Goal: Check status: Check status

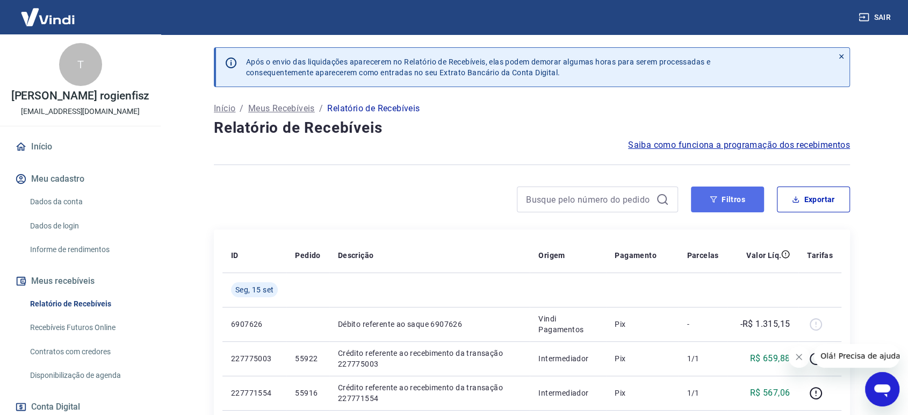
click at [745, 196] on button "Filtros" at bounding box center [727, 199] width 73 height 26
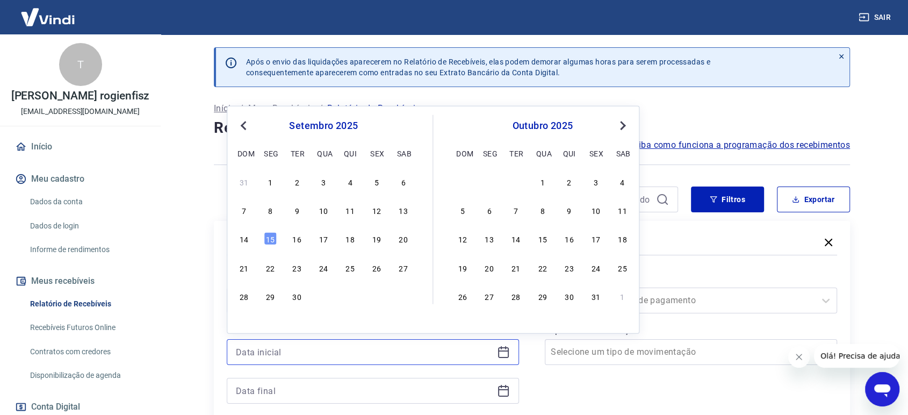
click at [320, 349] on input at bounding box center [364, 352] width 257 height 16
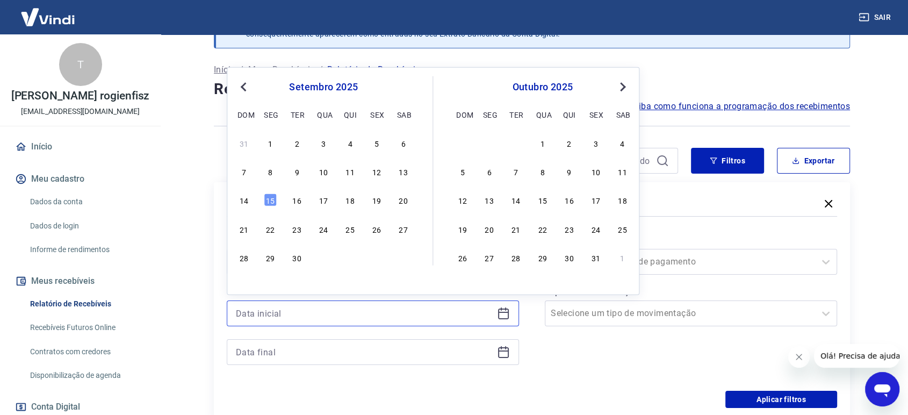
scroll to position [60, 0]
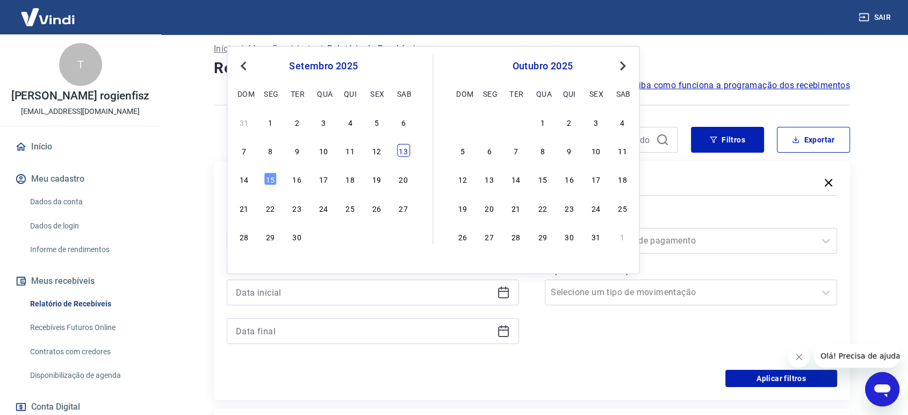
click at [401, 151] on div "13" at bounding box center [403, 150] width 13 height 13
type input "[DATE]"
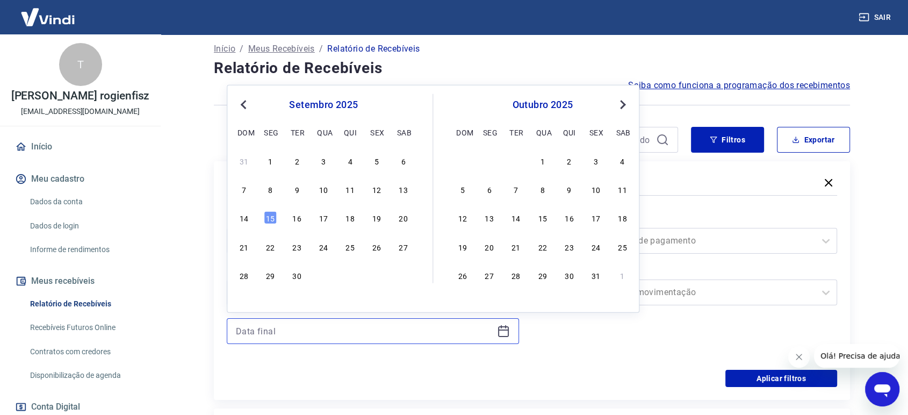
drag, startPoint x: 276, startPoint y: 333, endPoint x: 288, endPoint y: 298, distance: 37.6
click at [276, 333] on input at bounding box center [364, 331] width 257 height 16
click at [401, 186] on div "13" at bounding box center [403, 189] width 13 height 13
type input "[DATE]"
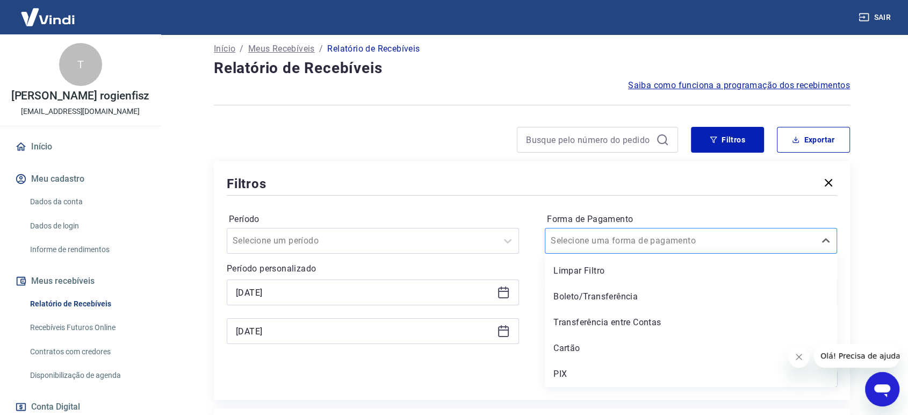
click at [674, 246] on div at bounding box center [680, 240] width 259 height 15
click at [591, 351] on div "Cartão" at bounding box center [691, 348] width 292 height 21
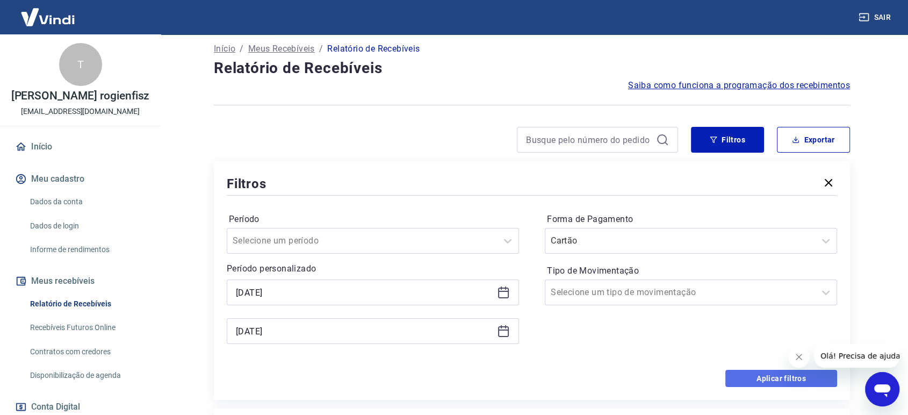
click at [748, 378] on button "Aplicar filtros" at bounding box center [782, 378] width 112 height 17
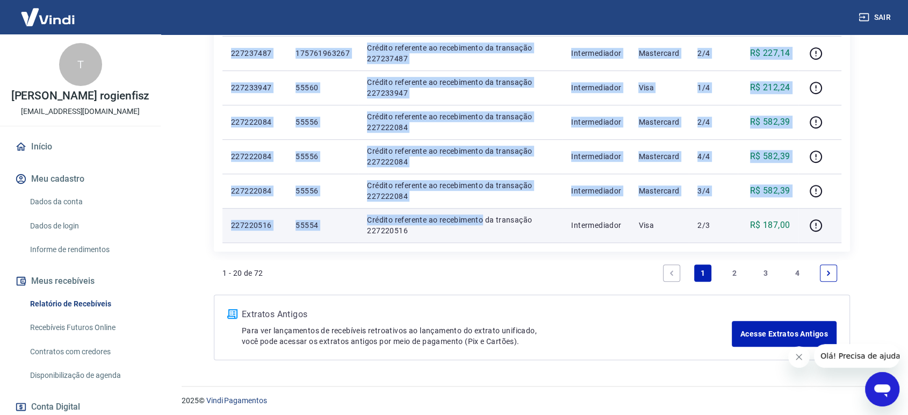
scroll to position [756, 0]
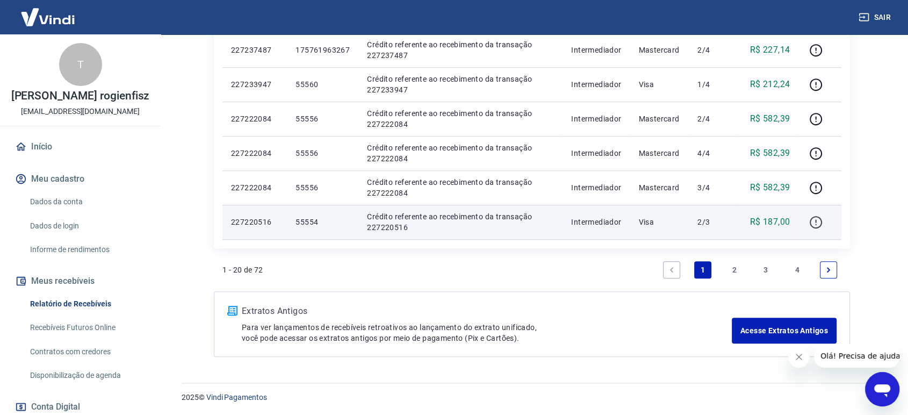
drag, startPoint x: 229, startPoint y: 142, endPoint x: 813, endPoint y: 224, distance: 588.8
copy table "ID Pedido Descrição Origem Pagamento Parcelas Valor Líq. [PERSON_NAME][DATE]"
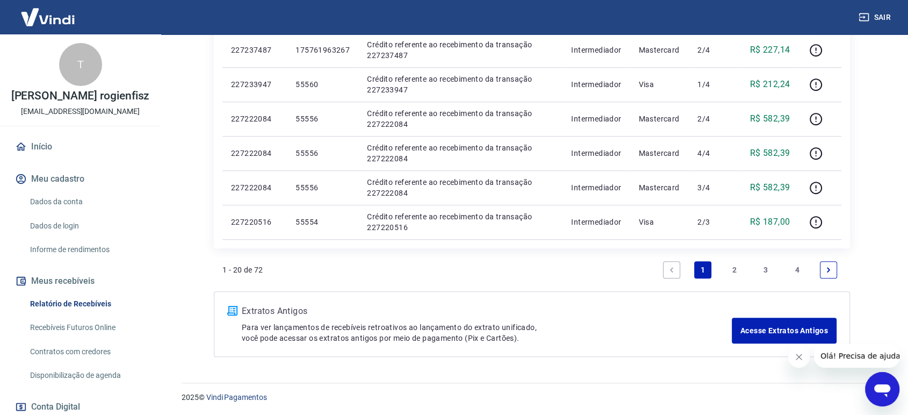
click at [739, 269] on link "2" at bounding box center [734, 269] width 17 height 17
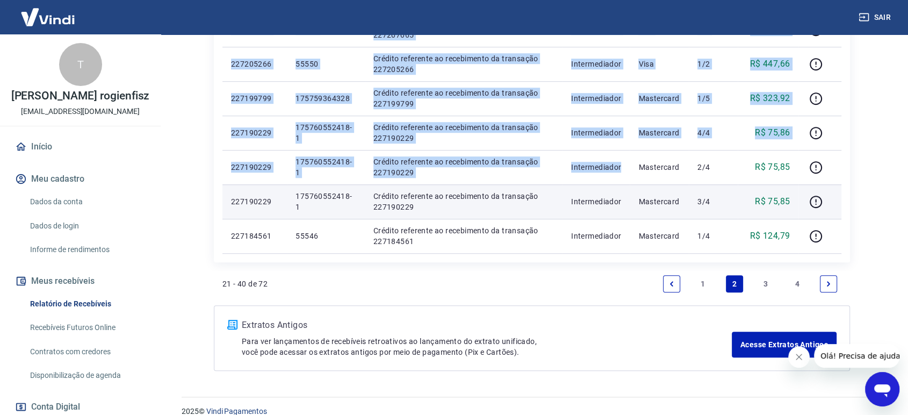
scroll to position [756, 0]
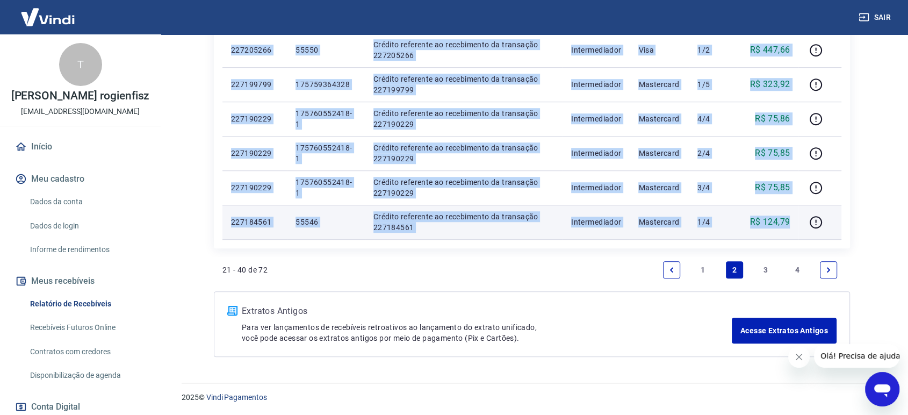
drag, startPoint x: 226, startPoint y: 85, endPoint x: 791, endPoint y: 220, distance: 581.3
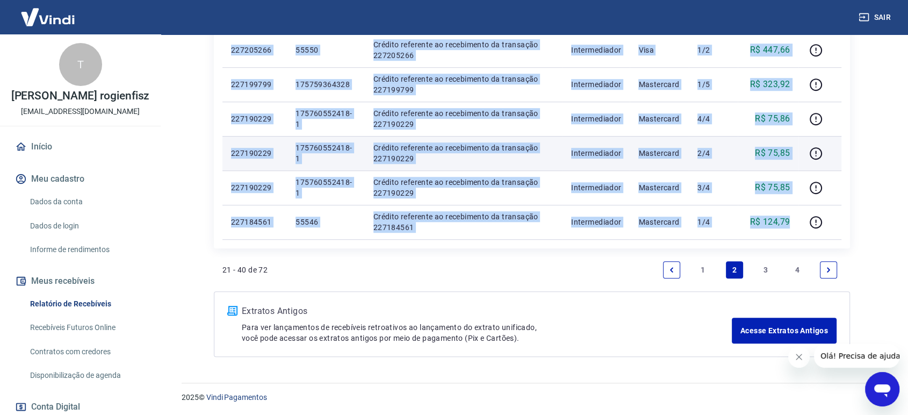
copy tbody "888007988 56936 Loremip dolorsita co adipiscinge se doeiusmod 472883035 Tempori…"
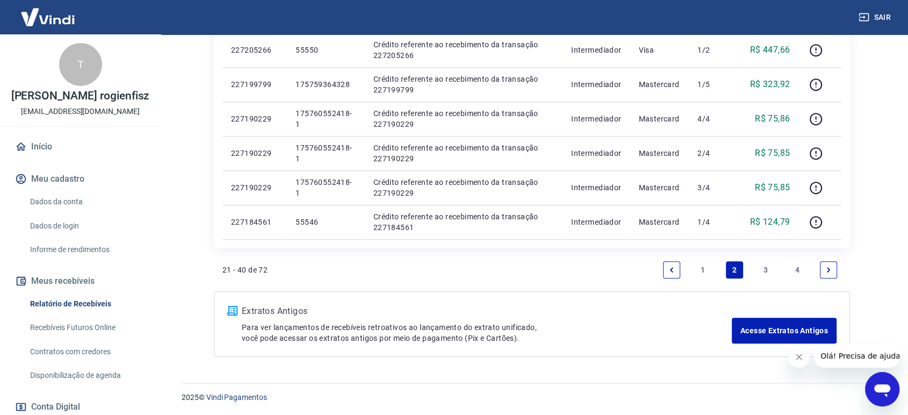
click at [770, 269] on link "3" at bounding box center [765, 269] width 17 height 17
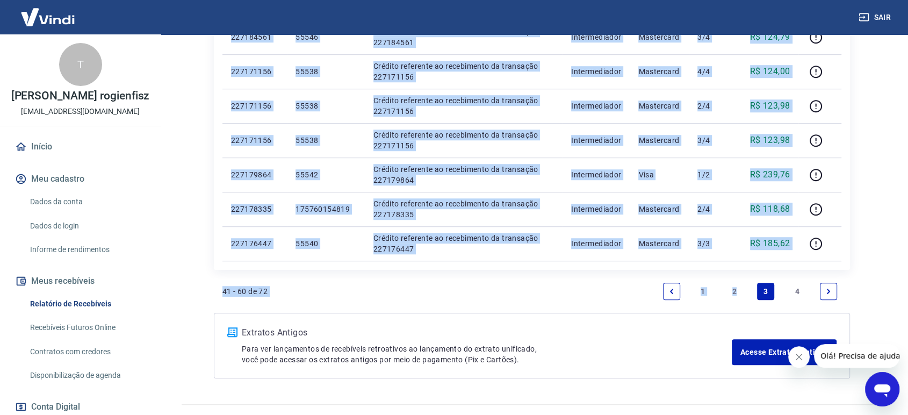
scroll to position [756, 0]
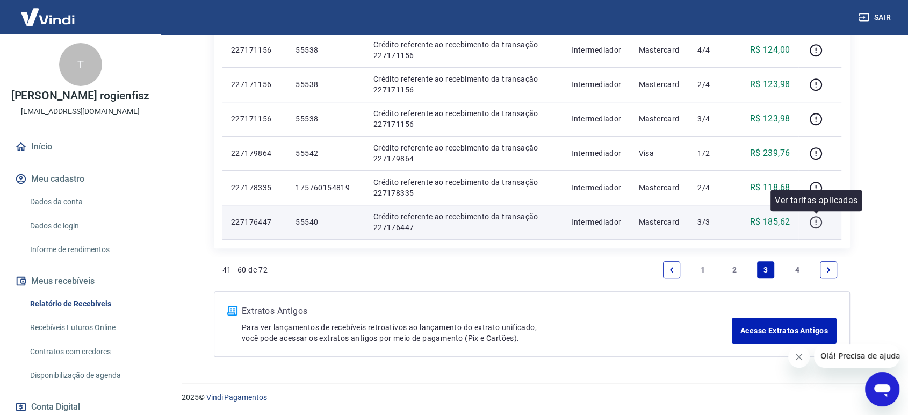
drag, startPoint x: 231, startPoint y: 202, endPoint x: 808, endPoint y: 227, distance: 578.3
copy table "ID Pedido Descrição Origem Pagamento Parcelas Valor Líq. [PERSON_NAME][DATE]"
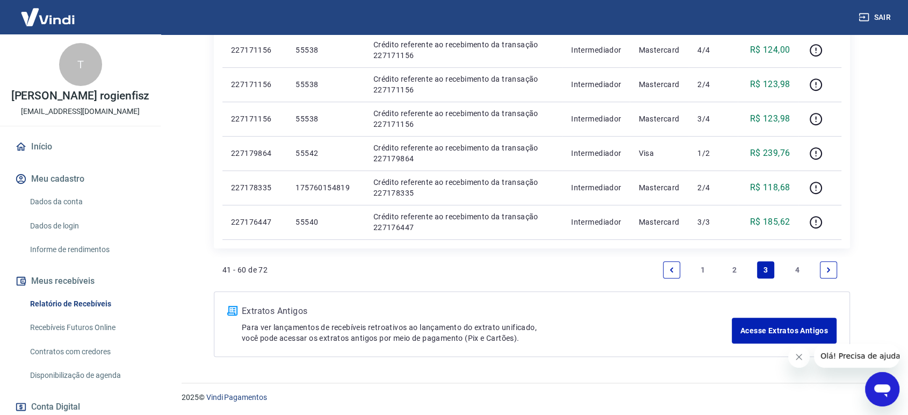
click at [799, 268] on link "4" at bounding box center [797, 269] width 17 height 17
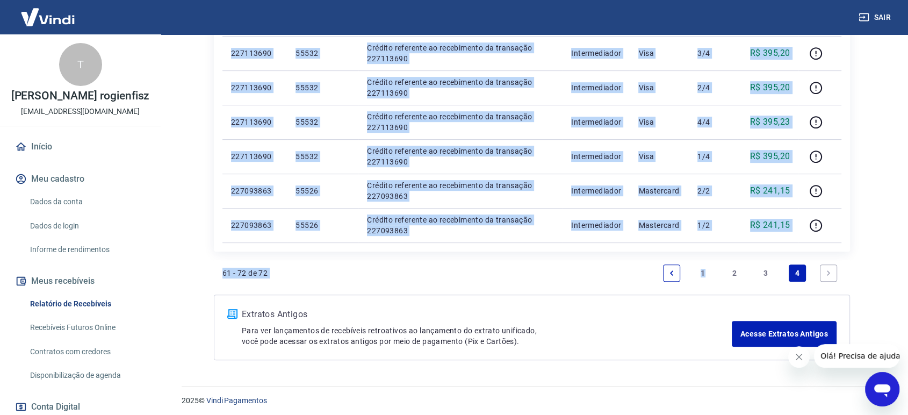
scroll to position [477, 0]
drag, startPoint x: 229, startPoint y: 201, endPoint x: 798, endPoint y: 229, distance: 569.3
click at [797, 229] on tbody "[DATE] 227173423 175759271325 Crédito referente ao recebimento da transação 227…" at bounding box center [532, 18] width 619 height 447
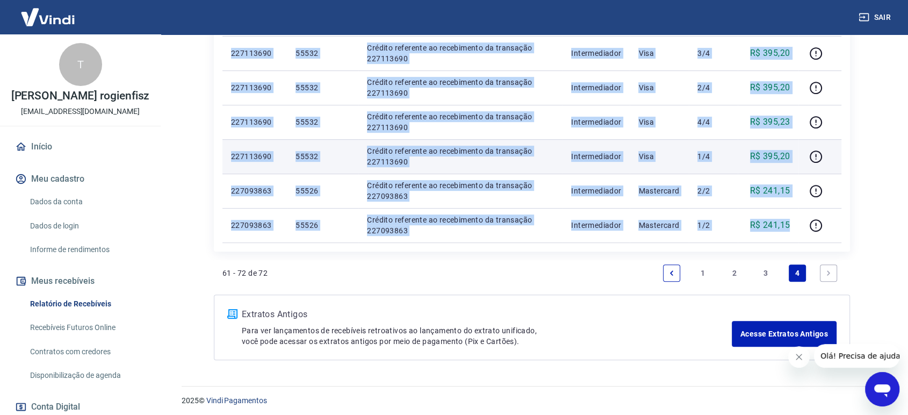
copy tbody "990593508 331022132808 Loremip dolorsita co adipiscinge se doeiusmod 522322940 …"
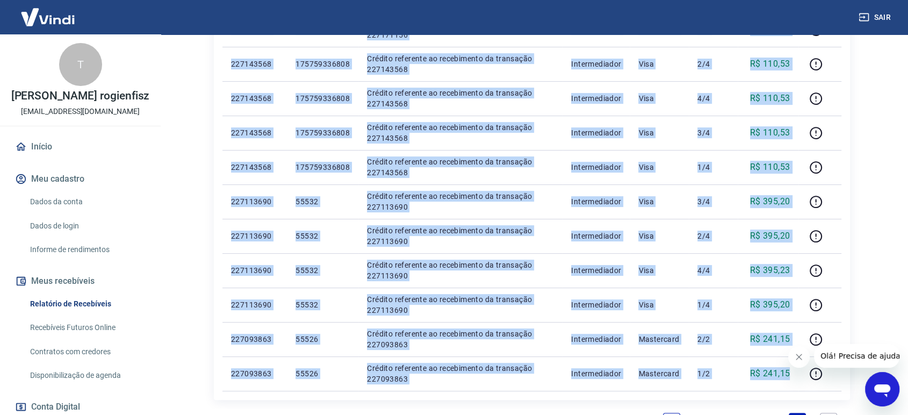
scroll to position [119, 0]
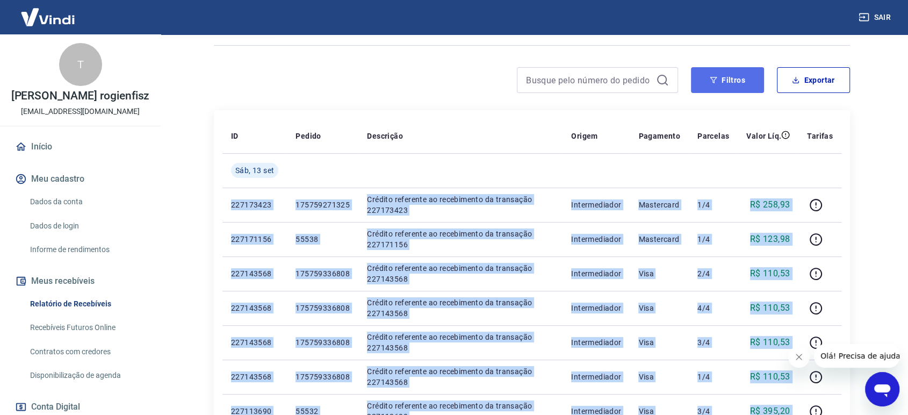
click at [727, 79] on button "Filtros" at bounding box center [727, 80] width 73 height 26
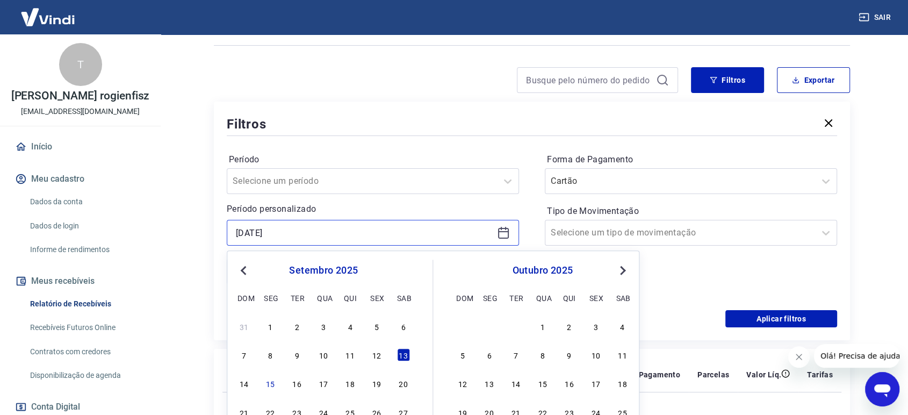
click at [279, 227] on input "[DATE]" at bounding box center [364, 233] width 257 height 16
drag, startPoint x: 245, startPoint y: 380, endPoint x: 289, endPoint y: 343, distance: 57.3
click at [245, 380] on div "14" at bounding box center [244, 383] width 13 height 13
type input "[DATE]"
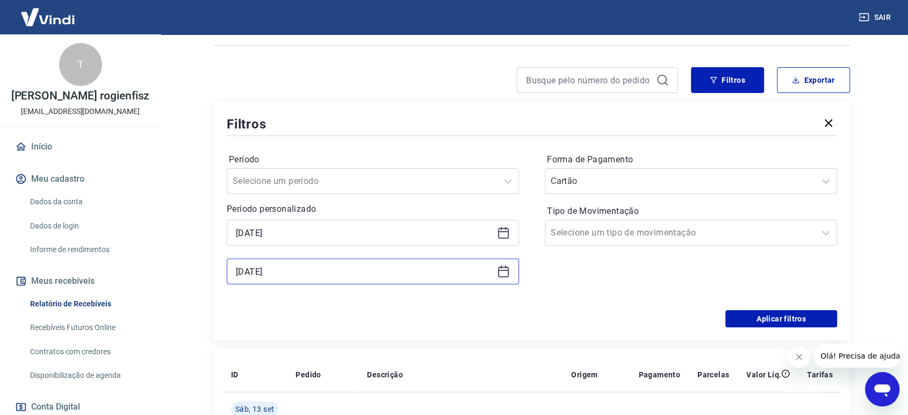
click at [294, 263] on input "[DATE]" at bounding box center [364, 271] width 257 height 16
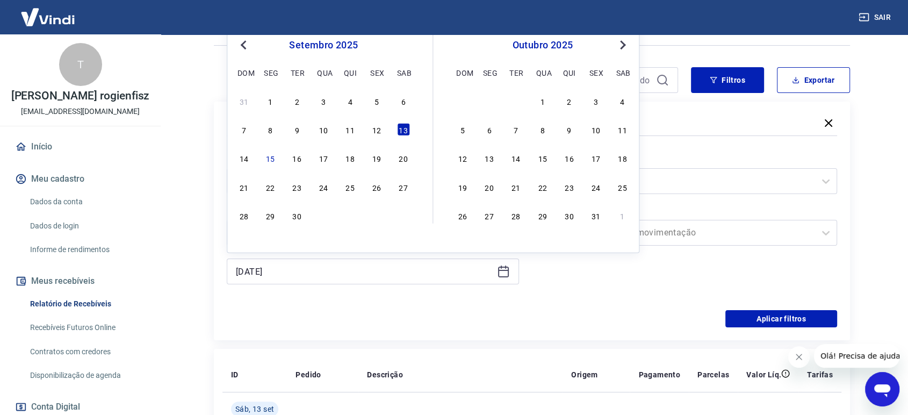
click at [253, 160] on div "14 15 16 17 18 19 20" at bounding box center [323, 158] width 175 height 16
click at [246, 158] on div "14" at bounding box center [244, 158] width 13 height 13
type input "[DATE]"
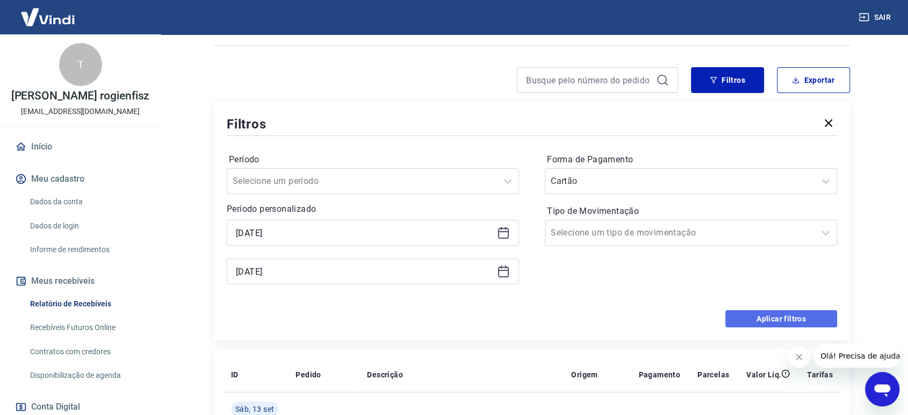
click at [759, 311] on button "Aplicar filtros" at bounding box center [782, 318] width 112 height 17
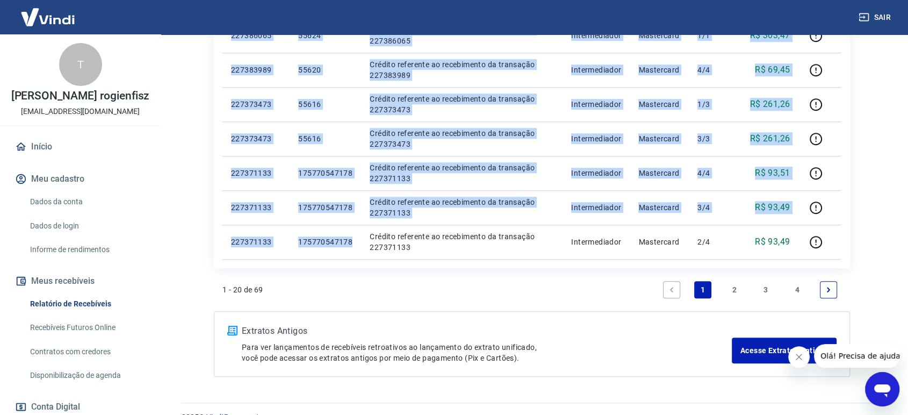
scroll to position [756, 0]
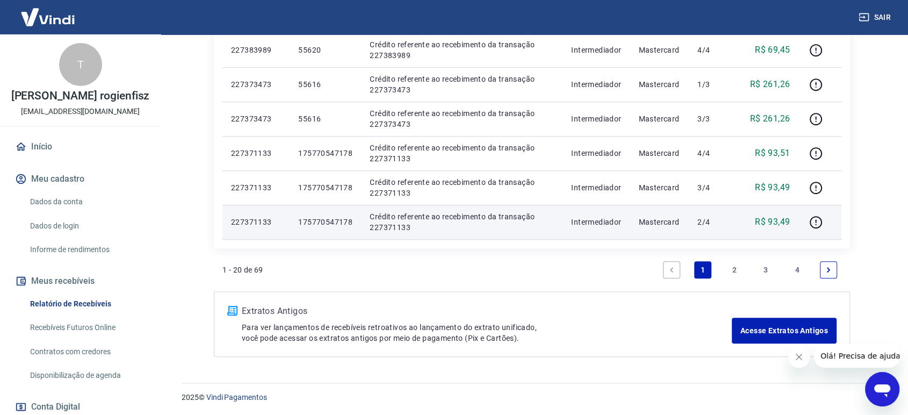
drag, startPoint x: 226, startPoint y: 145, endPoint x: 800, endPoint y: 236, distance: 581.8
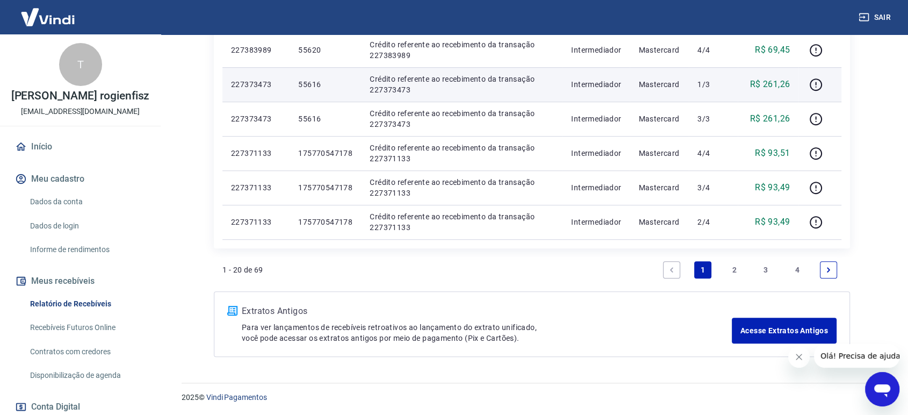
copy table "ID Pedido Descrição Origem Pagamento Parcelas Valor Líq. Tarifas [DATE]"
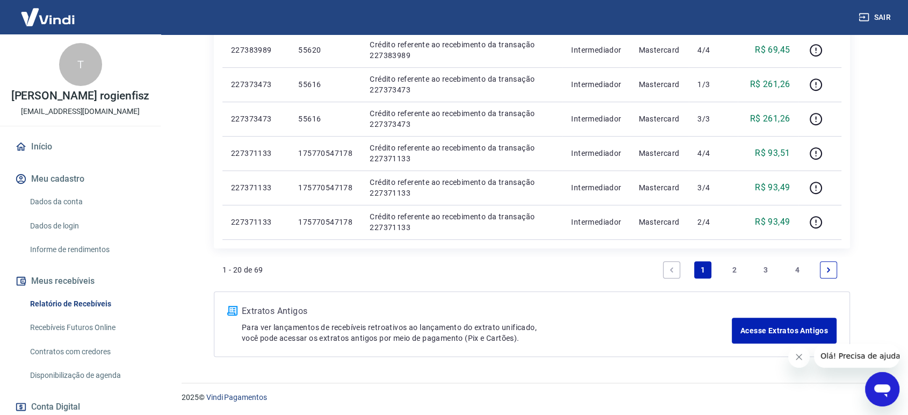
click at [734, 266] on link "2" at bounding box center [734, 269] width 17 height 17
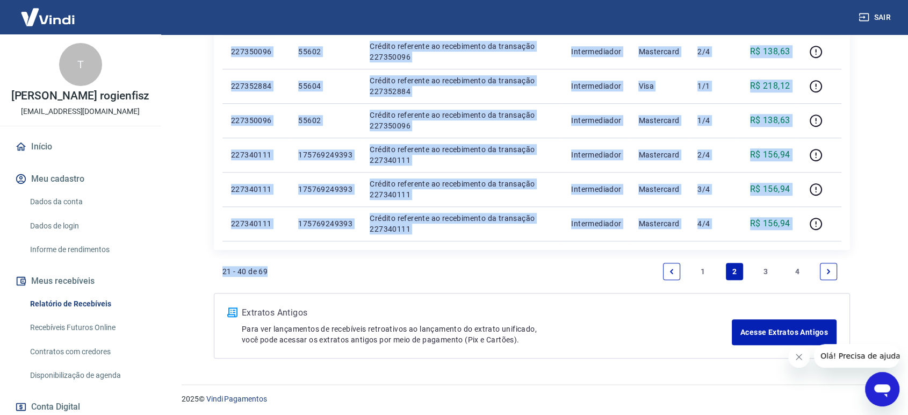
scroll to position [756, 0]
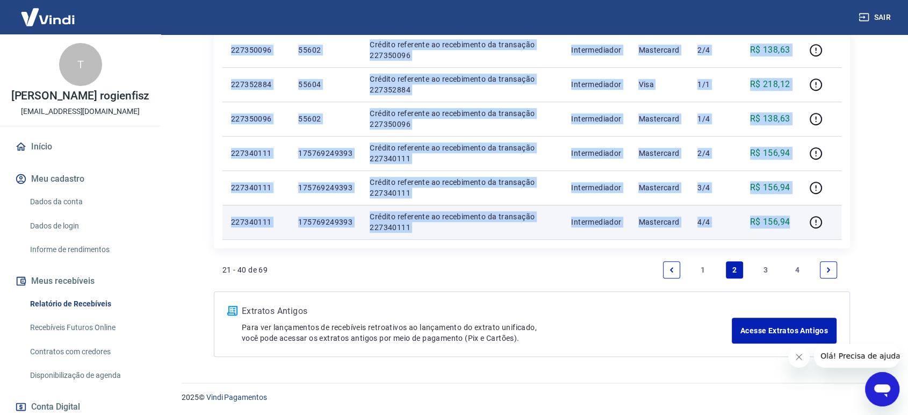
drag, startPoint x: 229, startPoint y: 203, endPoint x: 794, endPoint y: 229, distance: 565.5
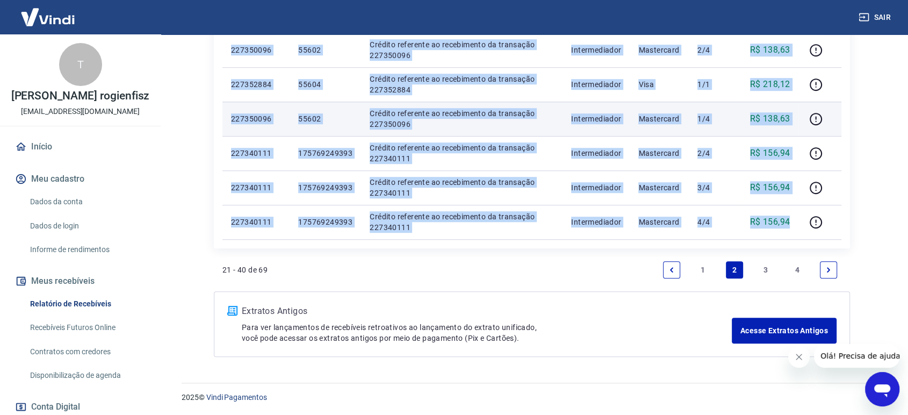
copy tbody "776450978 17073 Loremip dolorsita co adipiscinge se doeiusmod 937165061 Tempori…"
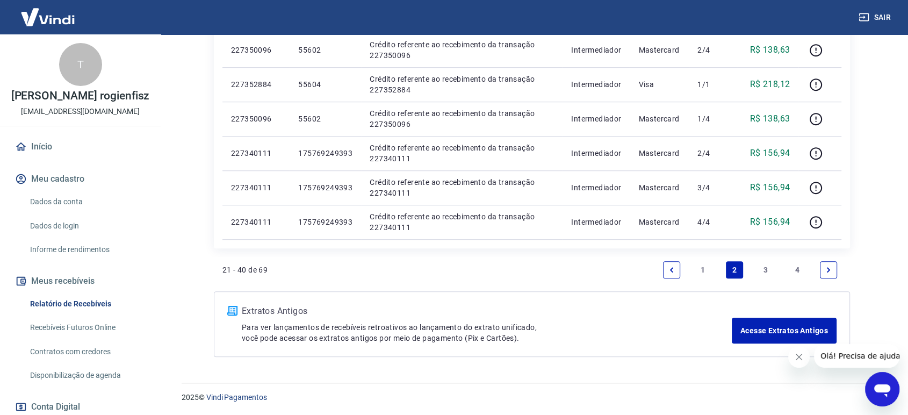
click at [769, 267] on link "3" at bounding box center [765, 269] width 17 height 17
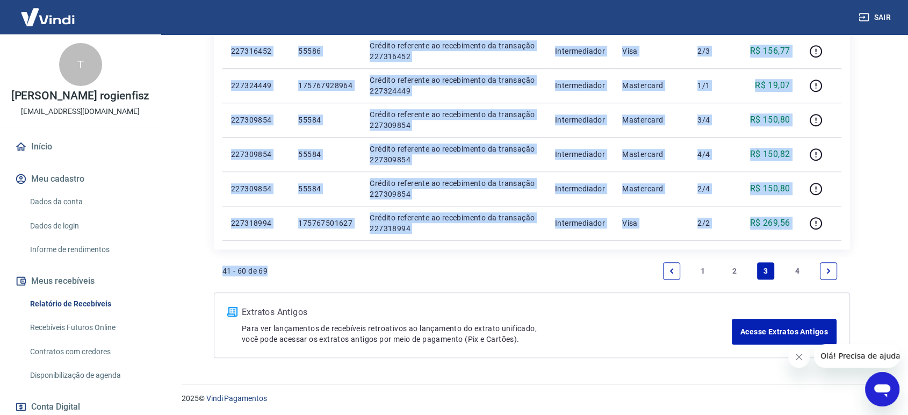
scroll to position [756, 0]
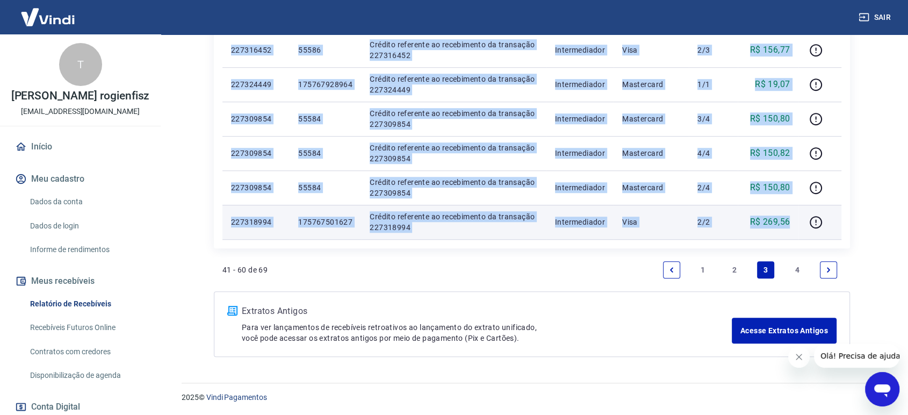
drag, startPoint x: 229, startPoint y: 206, endPoint x: 795, endPoint y: 227, distance: 565.8
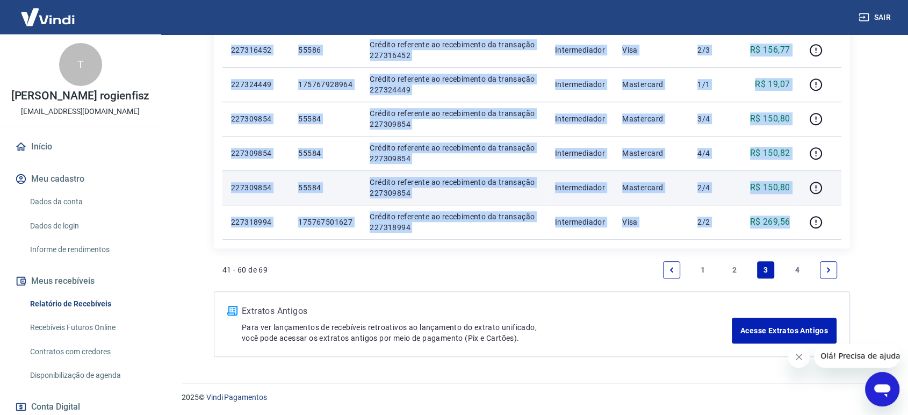
copy tbody "283217907 00318 Loremip dolorsita co adipiscinge se doeiusmod 701351399 Tempori…"
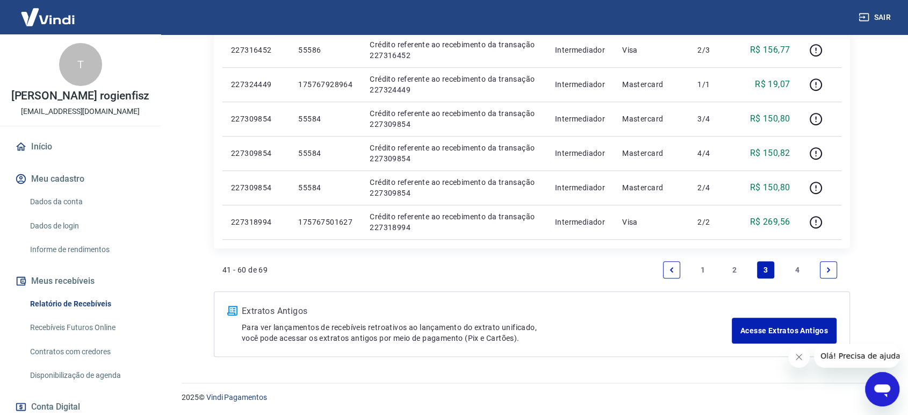
click at [793, 268] on link "4" at bounding box center [797, 269] width 17 height 17
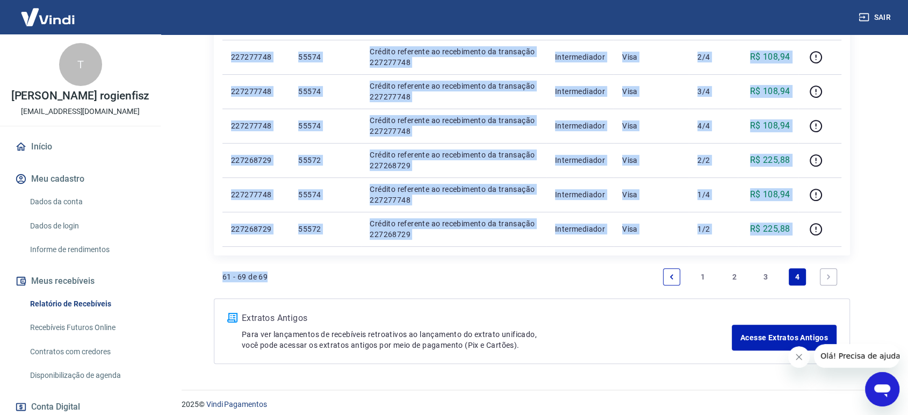
scroll to position [377, 0]
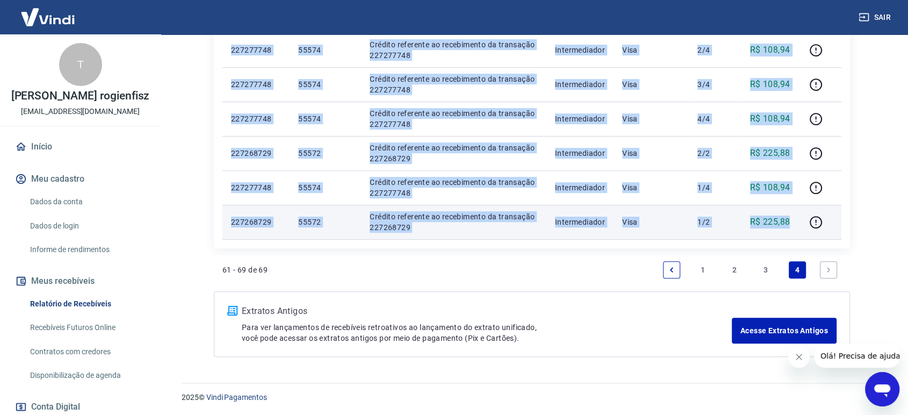
drag, startPoint x: 231, startPoint y: 203, endPoint x: 794, endPoint y: 229, distance: 564.4
click at [794, 229] on tbody "[DATE] 227318469 175768430154 Crédito referente ao recebimento da transação 227…" at bounding box center [532, 67] width 619 height 344
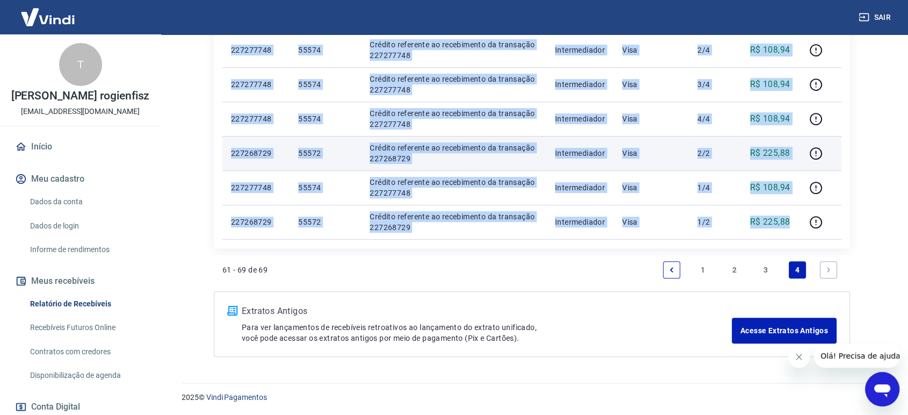
copy tbody "227318469 175768430154 Crédito referente ao recebimento da transação 227318469 …"
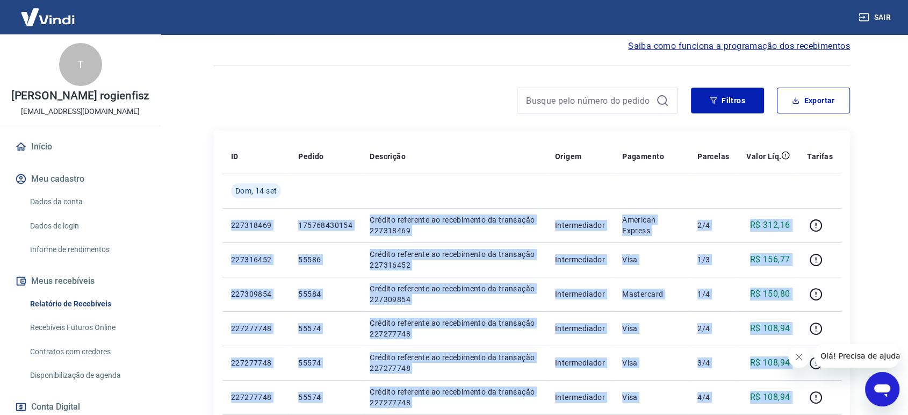
scroll to position [78, 0]
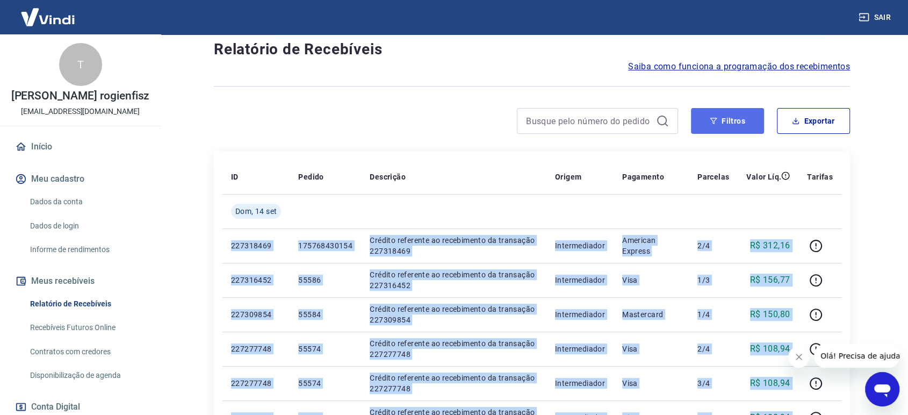
click at [722, 113] on button "Filtros" at bounding box center [727, 121] width 73 height 26
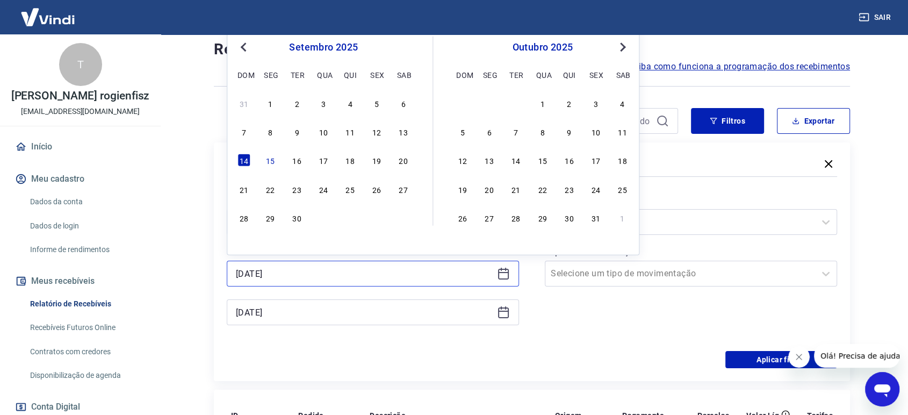
click at [296, 275] on input "[DATE]" at bounding box center [364, 274] width 257 height 16
click at [268, 160] on div "15" at bounding box center [270, 160] width 13 height 13
type input "[DATE]"
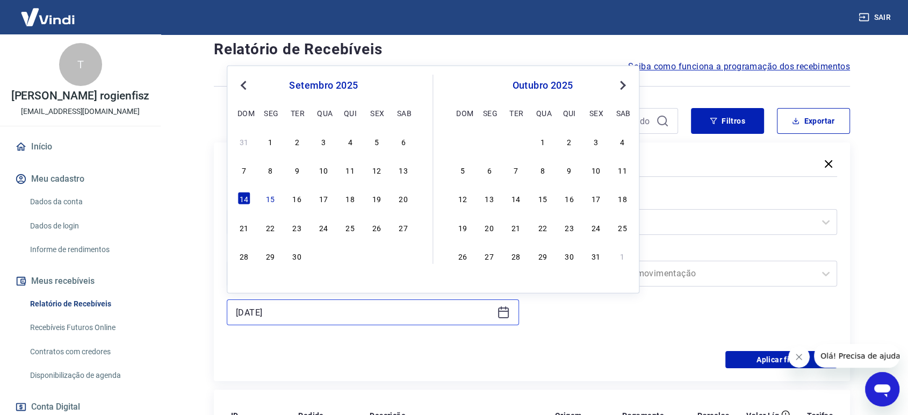
click at [266, 317] on input "[DATE]" at bounding box center [364, 312] width 257 height 16
click at [269, 200] on div "15" at bounding box center [270, 198] width 13 height 13
type input "[DATE]"
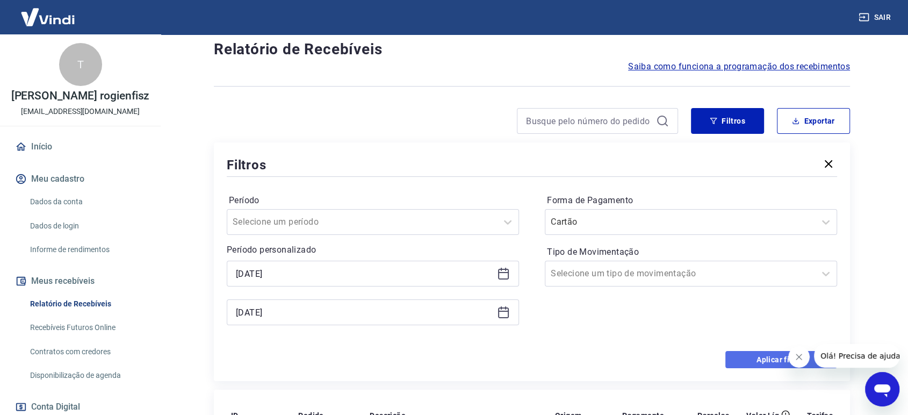
click at [747, 352] on button "Aplicar filtros" at bounding box center [782, 359] width 112 height 17
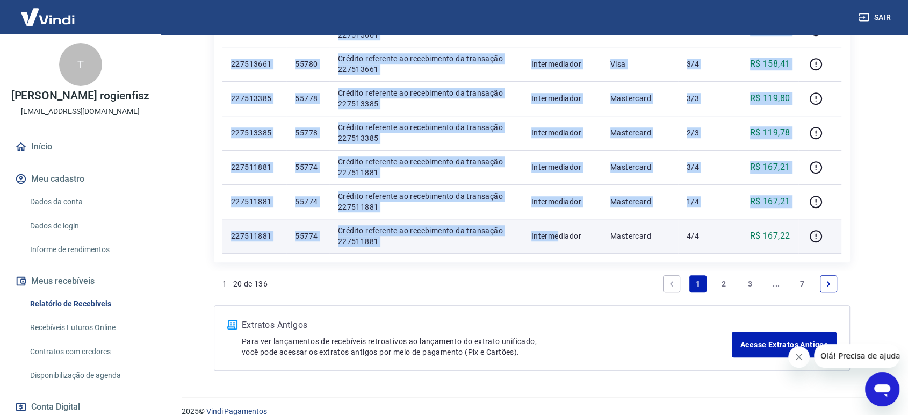
scroll to position [756, 0]
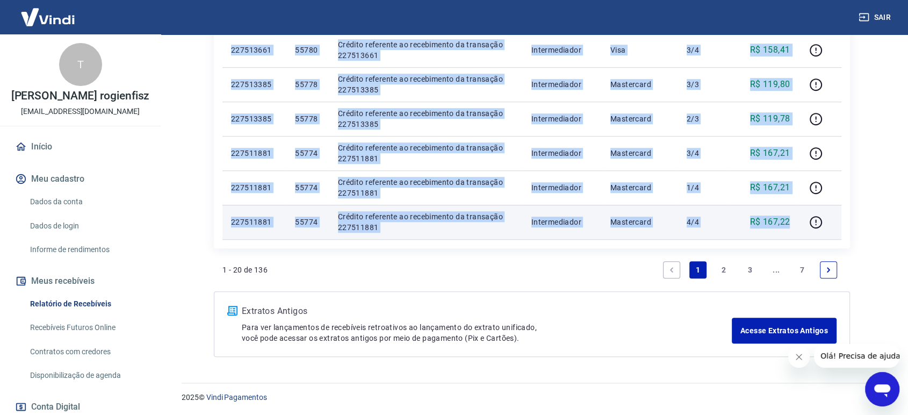
drag, startPoint x: 227, startPoint y: 201, endPoint x: 512, endPoint y: 230, distance: 285.8
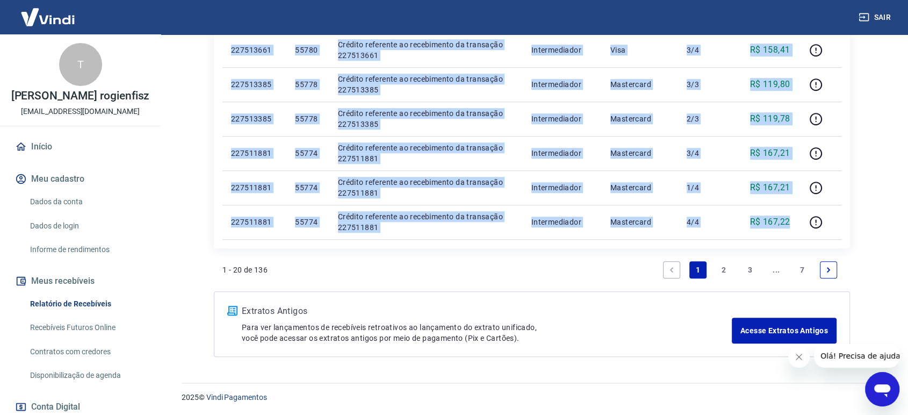
copy tbody "18163828 Loremi dolorsita c adipiscing el SE 76918700 doe TEM Incid Utlaboreet …"
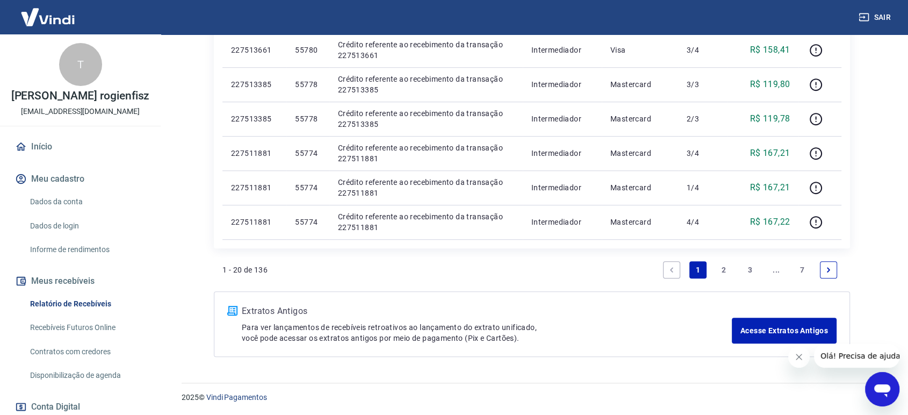
click at [722, 270] on link "2" at bounding box center [723, 269] width 17 height 17
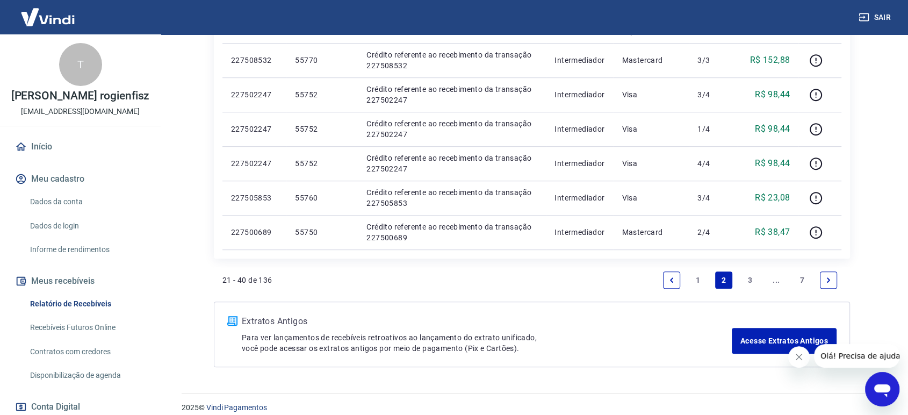
scroll to position [756, 0]
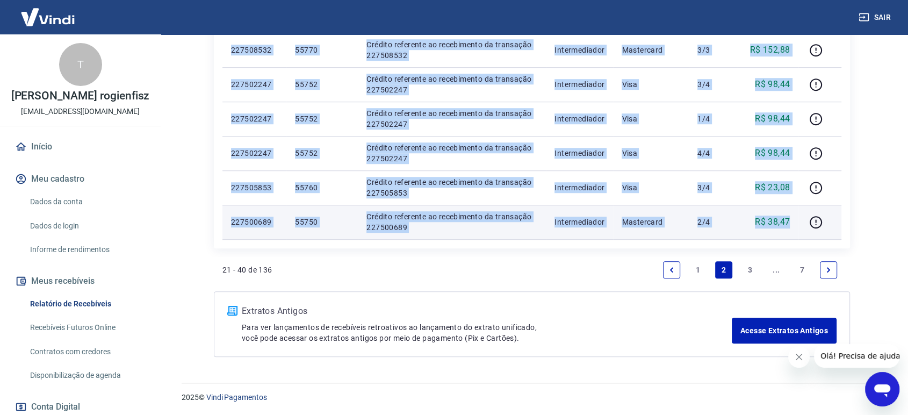
drag, startPoint x: 226, startPoint y: 203, endPoint x: 798, endPoint y: 218, distance: 572.0
copy tbody "872634734 64293 Loremip dolorsita co adipiscinge se doeiusmod 066513110 Tempori…"
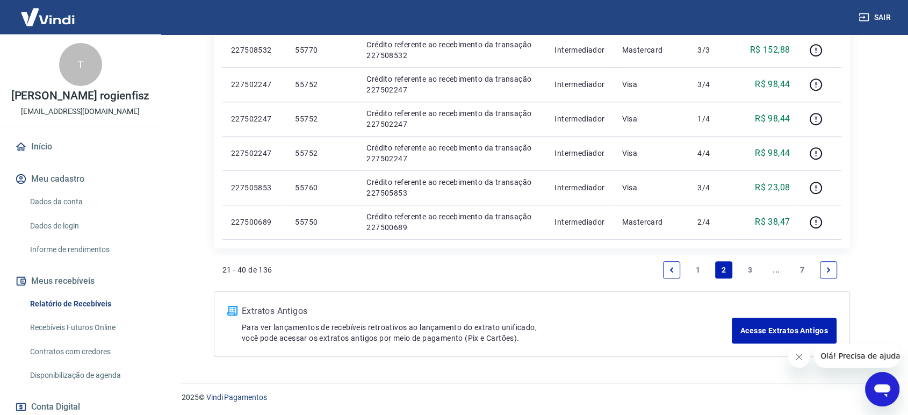
click at [748, 268] on link "3" at bounding box center [750, 269] width 17 height 17
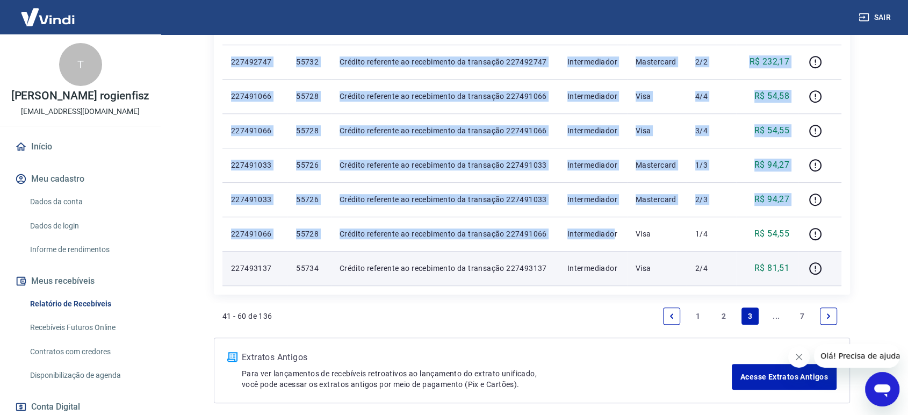
scroll to position [756, 0]
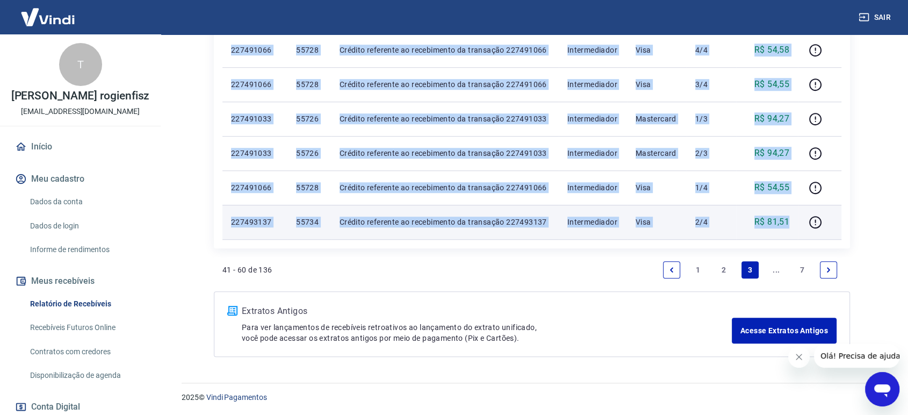
drag, startPoint x: 229, startPoint y: 145, endPoint x: 791, endPoint y: 222, distance: 567.5
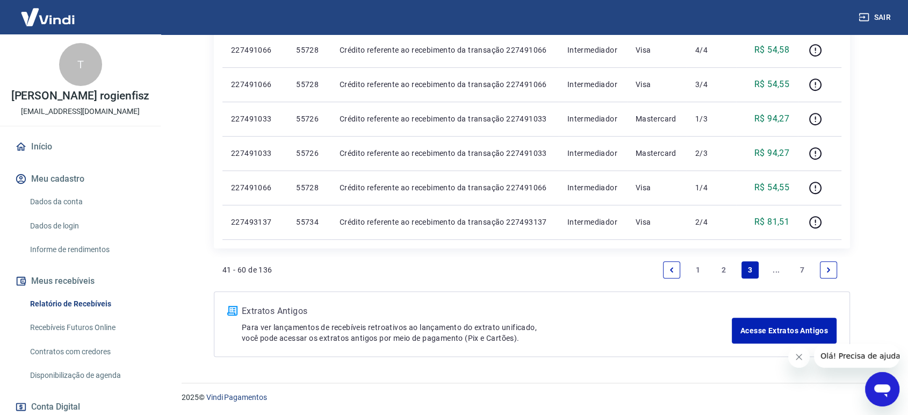
click at [774, 269] on link "..." at bounding box center [776, 269] width 17 height 17
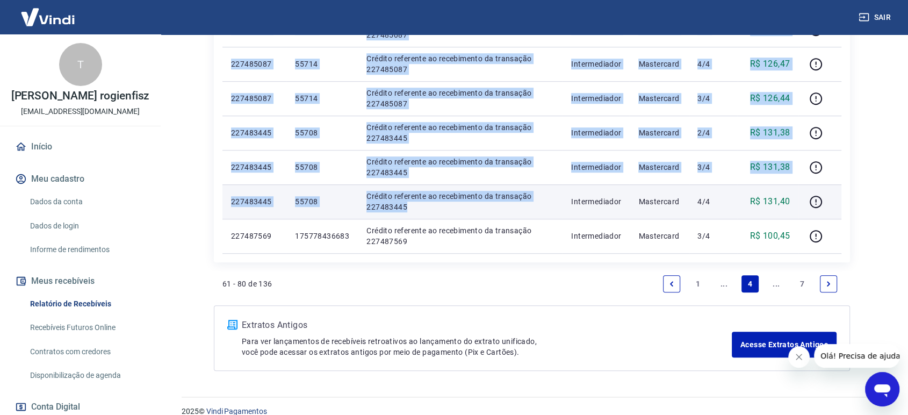
scroll to position [756, 0]
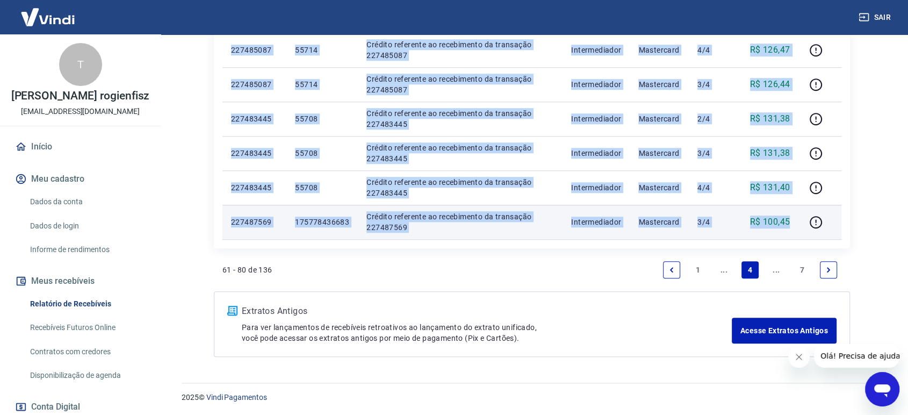
drag, startPoint x: 226, startPoint y: 142, endPoint x: 792, endPoint y: 223, distance: 571.1
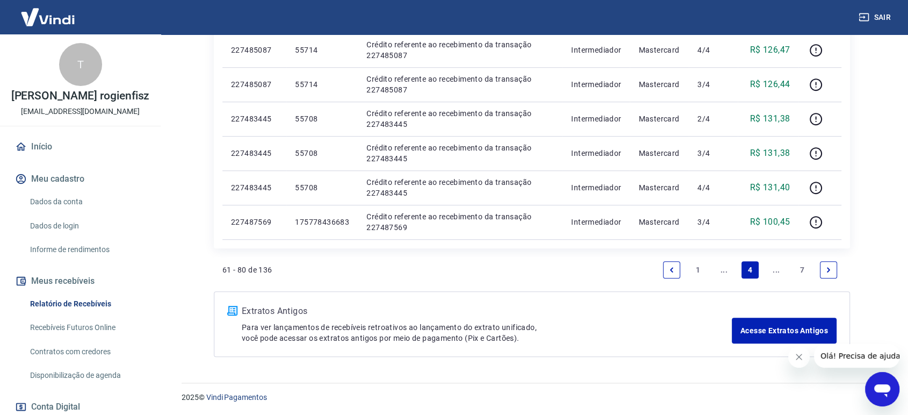
click at [774, 266] on link "..." at bounding box center [776, 269] width 17 height 17
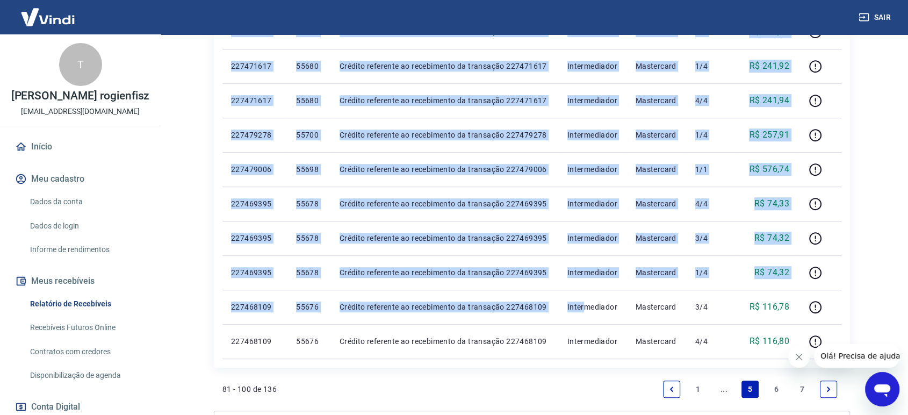
scroll to position [756, 0]
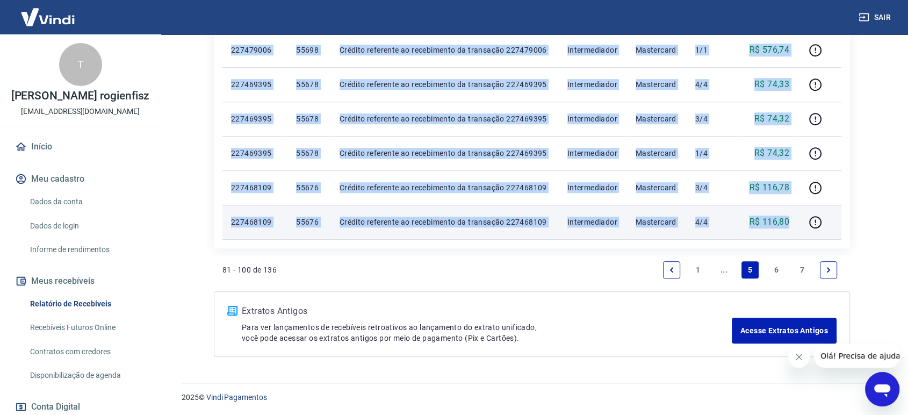
drag, startPoint x: 227, startPoint y: 203, endPoint x: 790, endPoint y: 227, distance: 563.2
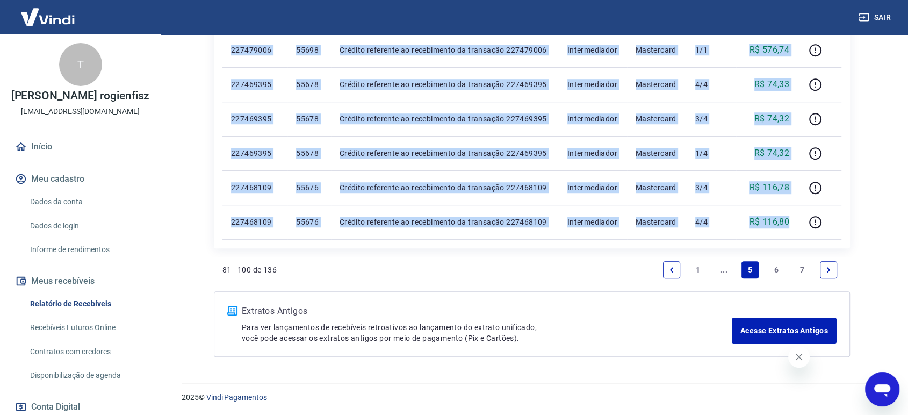
scroll to position [756, 0]
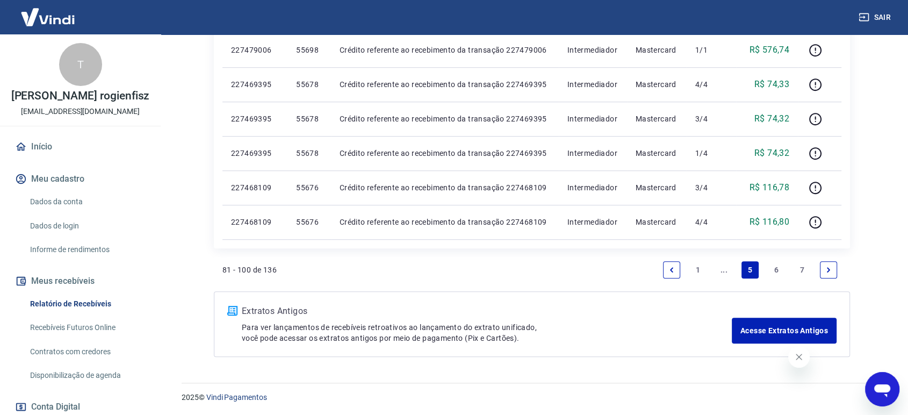
click at [778, 268] on link "6" at bounding box center [776, 269] width 17 height 17
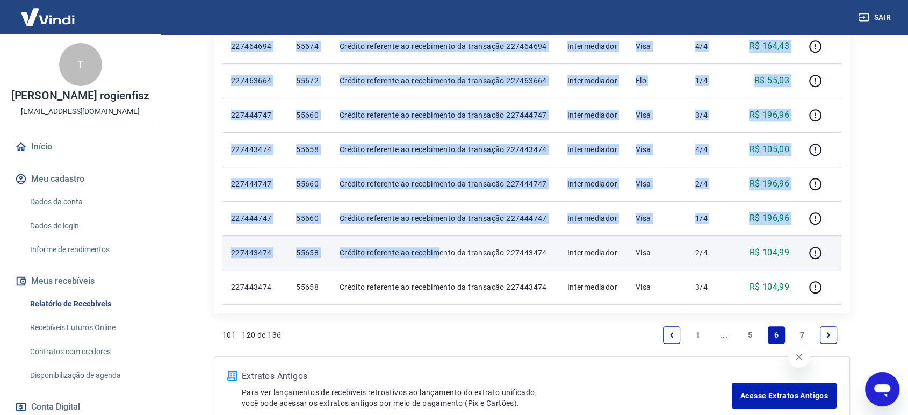
scroll to position [756, 0]
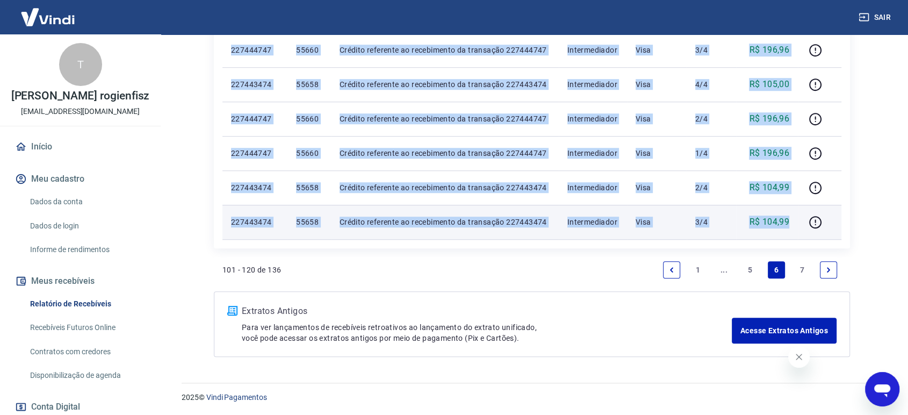
drag, startPoint x: 243, startPoint y: 208, endPoint x: 791, endPoint y: 233, distance: 548.2
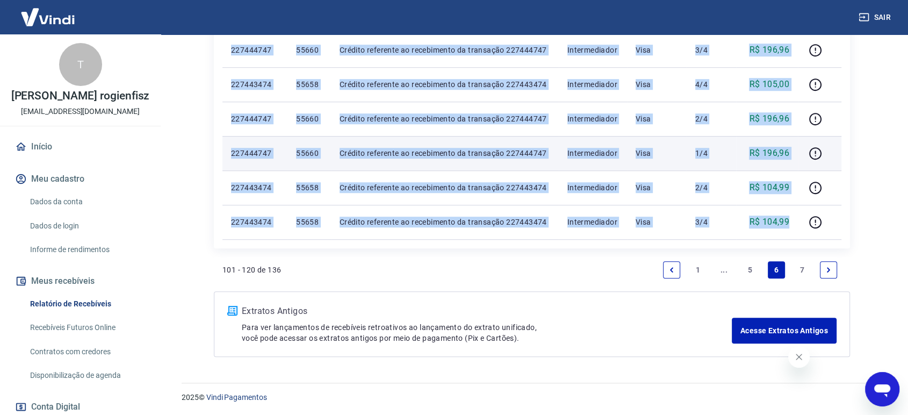
copy tbody "227468109 55676 Crédito referente ao recebimento da transação 227468109 Interme…"
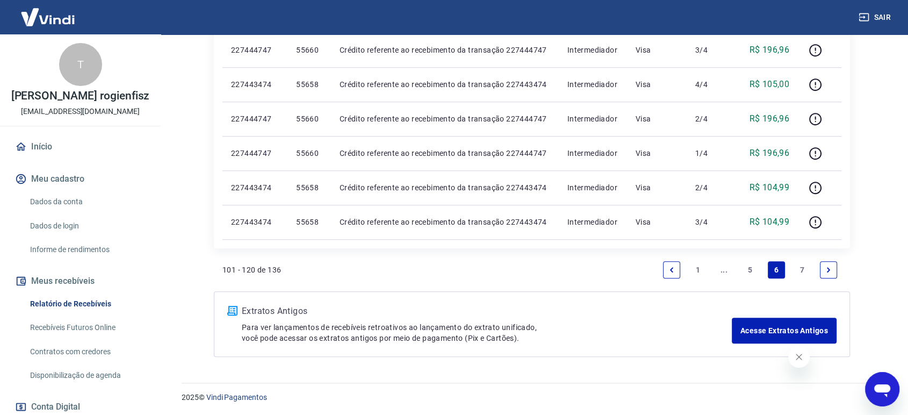
click at [798, 270] on link "7" at bounding box center [802, 269] width 17 height 17
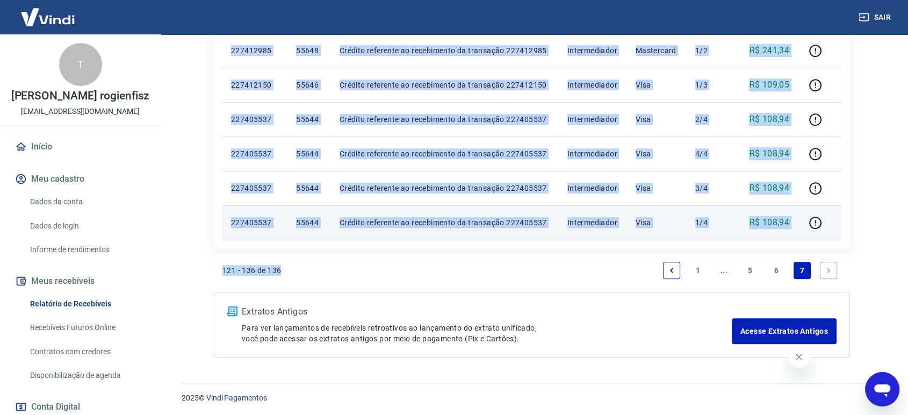
scroll to position [618, 0]
drag, startPoint x: 227, startPoint y: 202, endPoint x: 791, endPoint y: 220, distance: 564.1
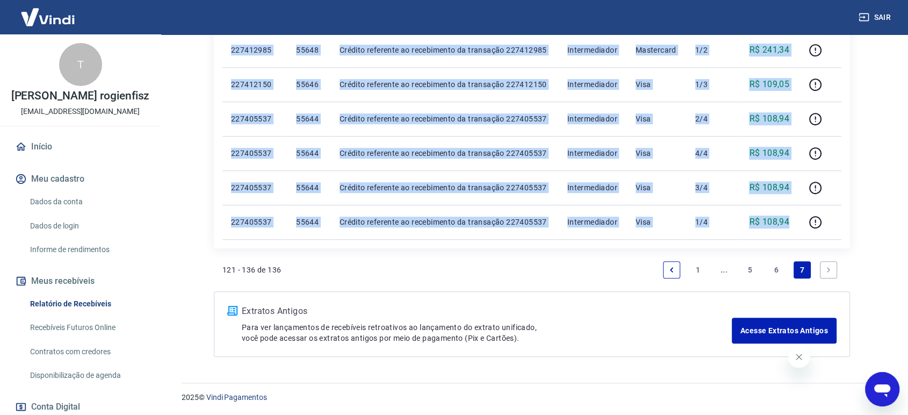
copy tbody "227436435 55654 Crédito referente ao recebimento da transação 227436435 Interme…"
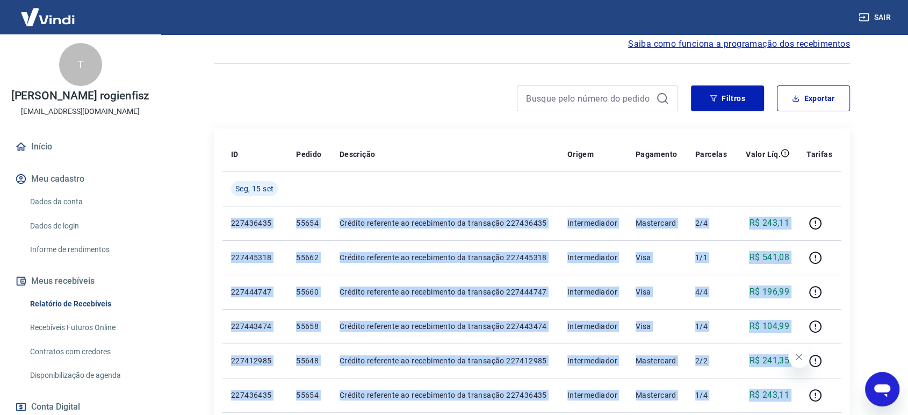
scroll to position [81, 0]
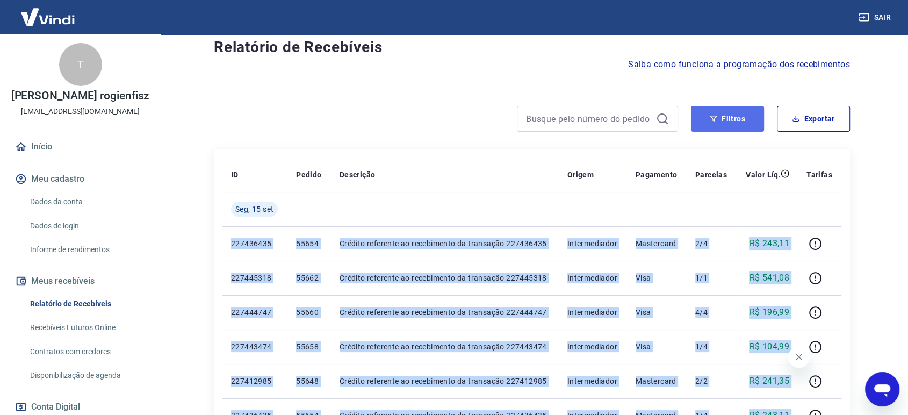
click at [716, 111] on button "Filtros" at bounding box center [727, 119] width 73 height 26
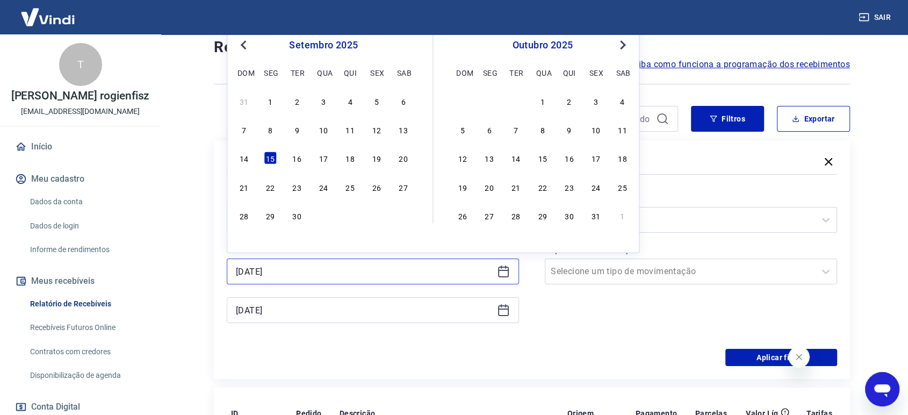
click at [334, 273] on input "[DATE]" at bounding box center [364, 271] width 257 height 16
click at [376, 130] on div "12" at bounding box center [376, 129] width 13 height 13
type input "12/09/2025"
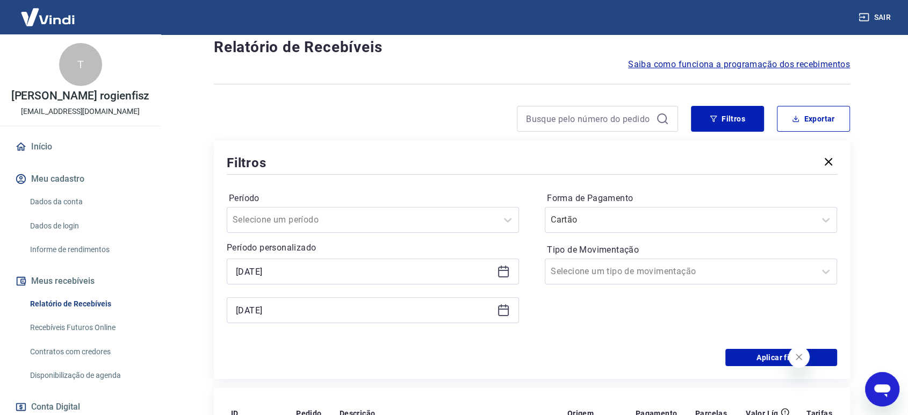
click at [376, 130] on div at bounding box center [446, 119] width 464 height 26
click at [334, 312] on input "[DATE]" at bounding box center [364, 310] width 257 height 16
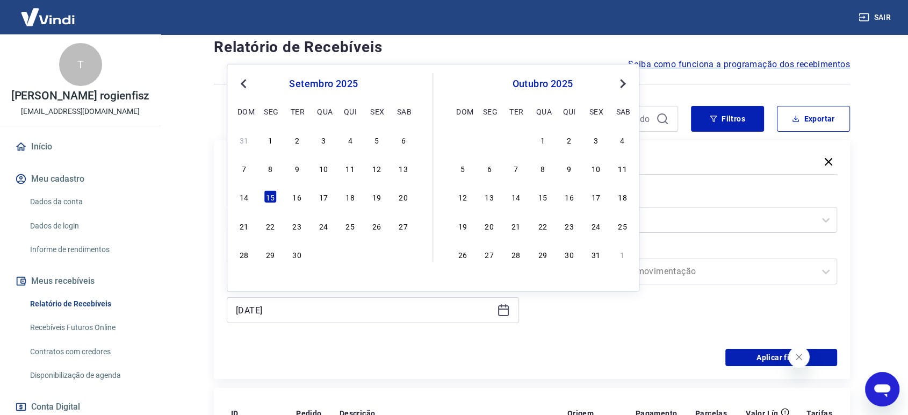
click at [377, 168] on div "12" at bounding box center [376, 168] width 13 height 13
type input "12/09/2025"
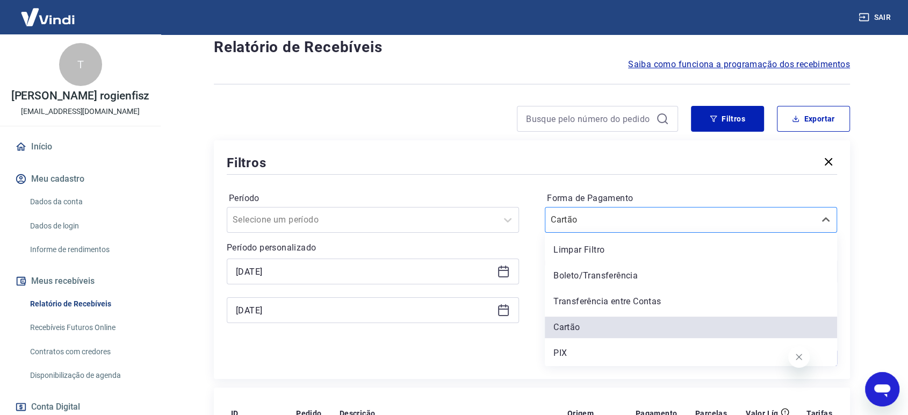
click at [636, 217] on input "Forma de Pagamento" at bounding box center [605, 219] width 109 height 13
click at [577, 356] on div "PIX" at bounding box center [691, 352] width 292 height 21
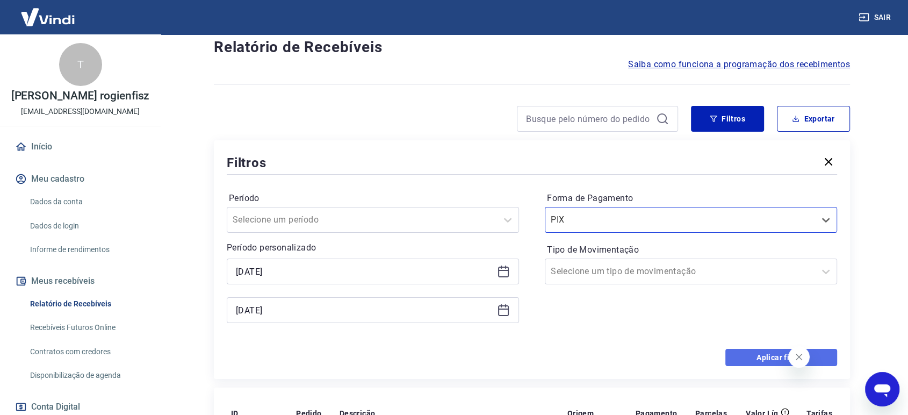
click at [777, 360] on button "Aplicar filtros" at bounding box center [782, 357] width 112 height 17
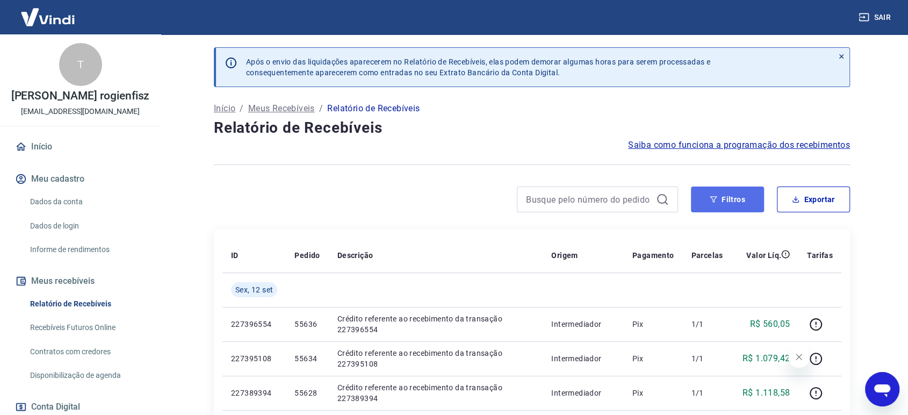
click at [713, 199] on icon "button" at bounding box center [714, 200] width 8 height 8
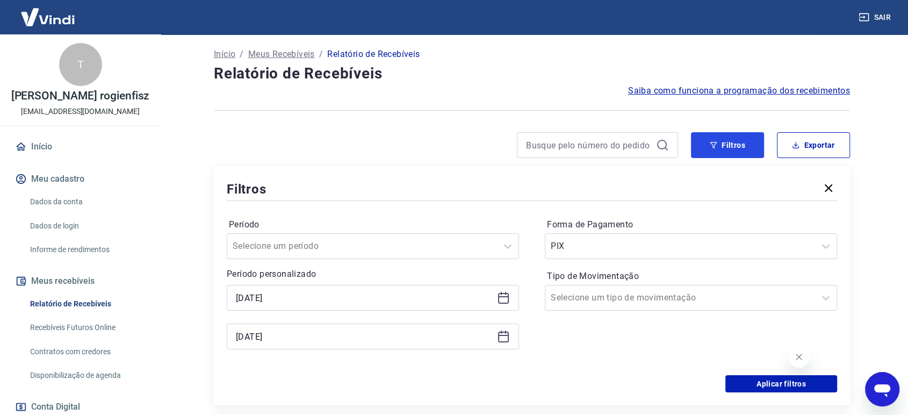
scroll to position [119, 0]
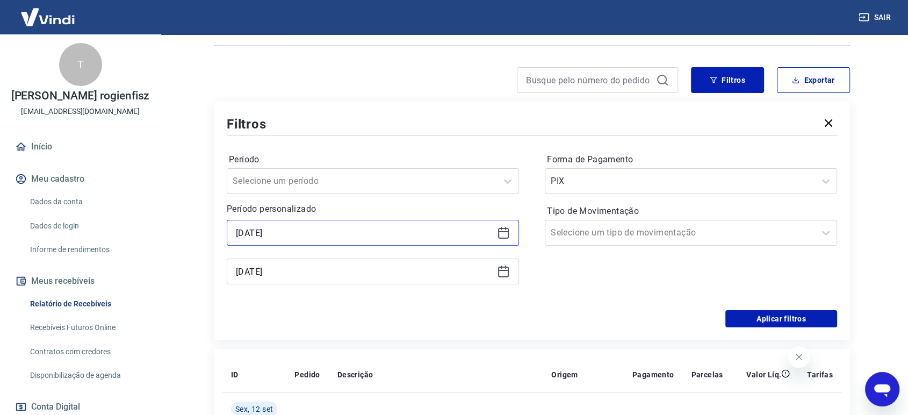
click at [310, 229] on input "12/09/2025" at bounding box center [364, 233] width 257 height 16
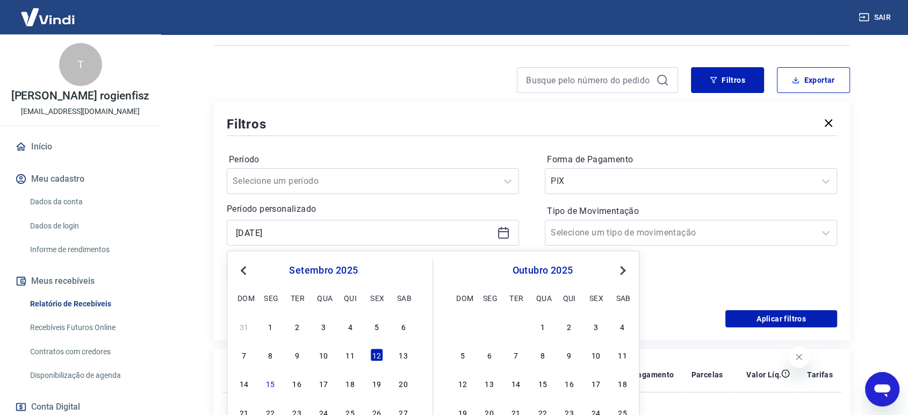
drag, startPoint x: 401, startPoint y: 351, endPoint x: 293, endPoint y: 243, distance: 153.2
click at [401, 351] on div "13" at bounding box center [403, 354] width 13 height 13
type input "[DATE]"
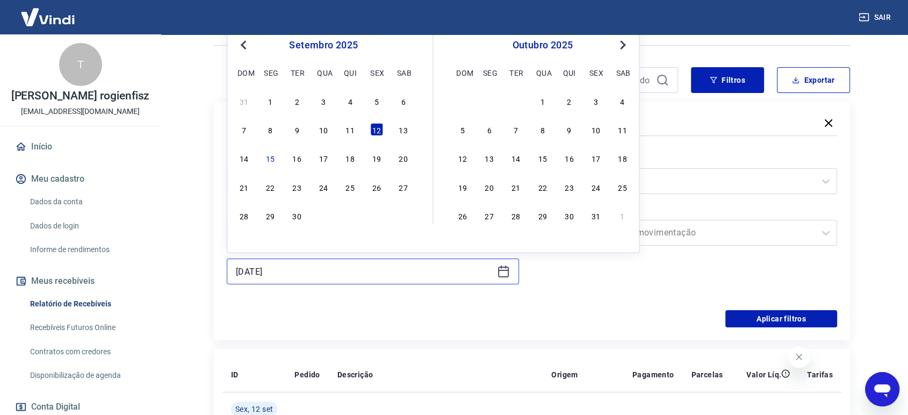
click at [304, 274] on input "12/09/2025" at bounding box center [364, 271] width 257 height 16
click at [403, 131] on div "13" at bounding box center [403, 129] width 13 height 13
type input "[DATE]"
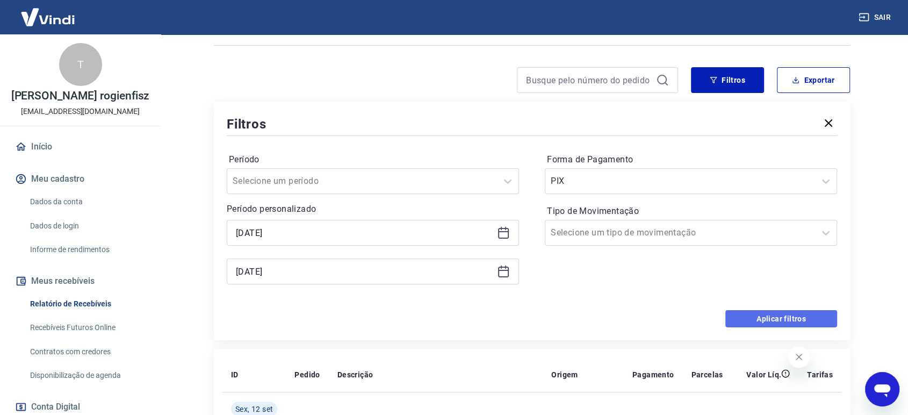
click at [755, 323] on button "Aplicar filtros" at bounding box center [782, 318] width 112 height 17
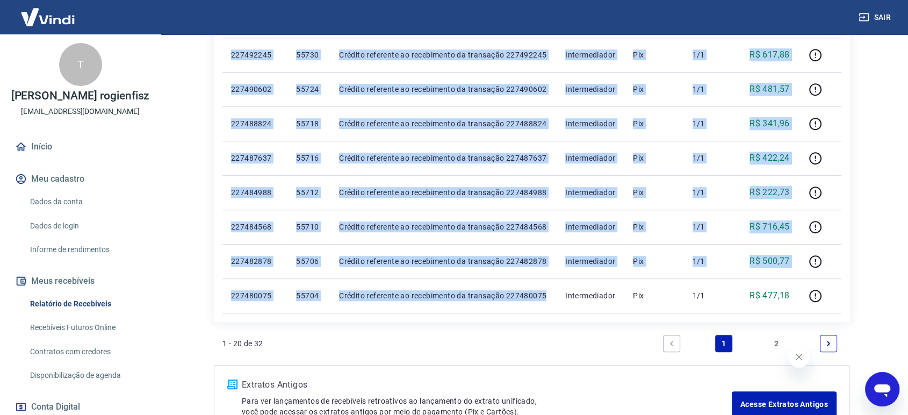
scroll to position [756, 0]
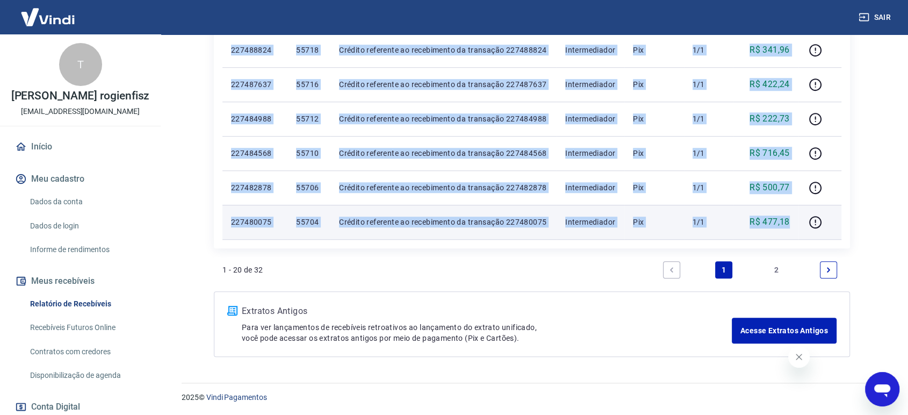
drag, startPoint x: 226, startPoint y: 201, endPoint x: 792, endPoint y: 232, distance: 566.8
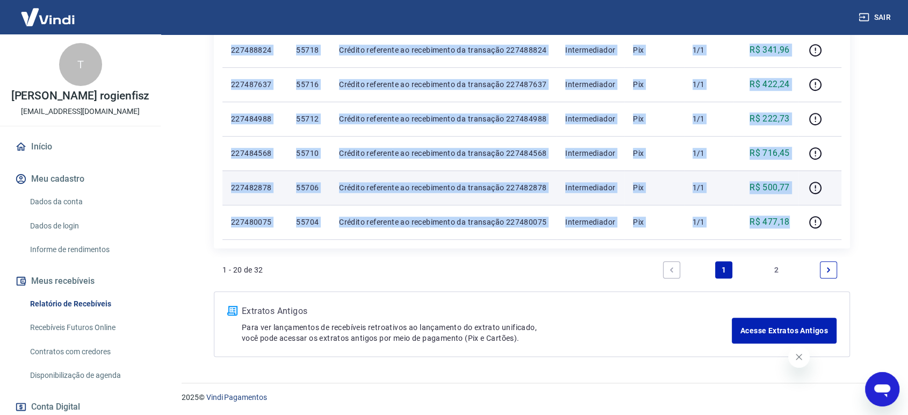
copy tbody "227513941 55782 Crédito referente ao recebimento da transação 227513941 Interme…"
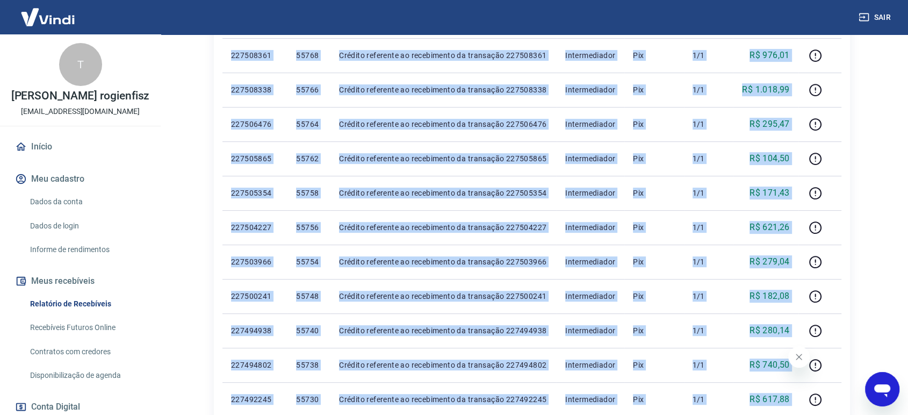
scroll to position [39, 0]
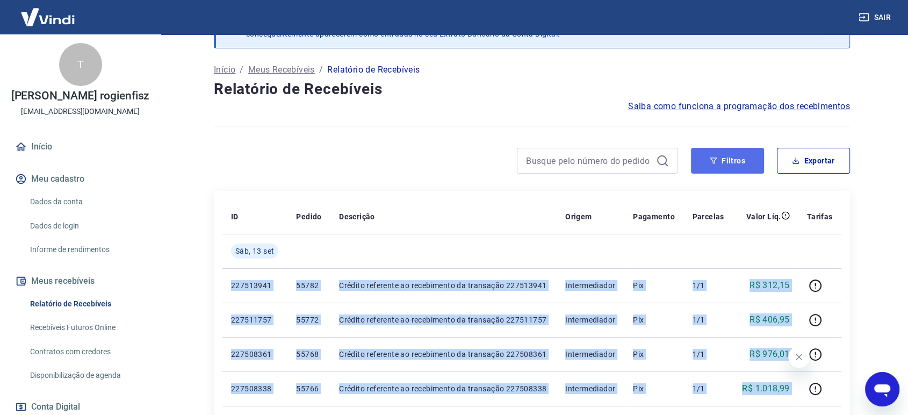
click at [700, 162] on button "Filtros" at bounding box center [727, 161] width 73 height 26
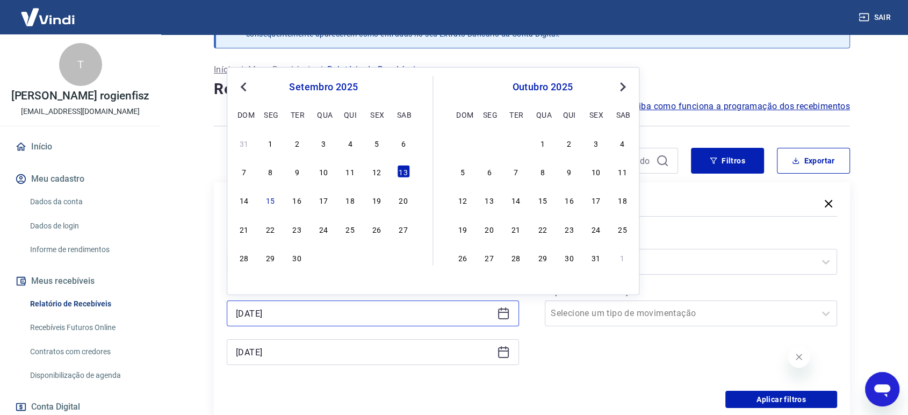
click at [288, 307] on input "[DATE]" at bounding box center [364, 313] width 257 height 16
click at [249, 196] on div "14" at bounding box center [244, 199] width 13 height 13
type input "[DATE]"
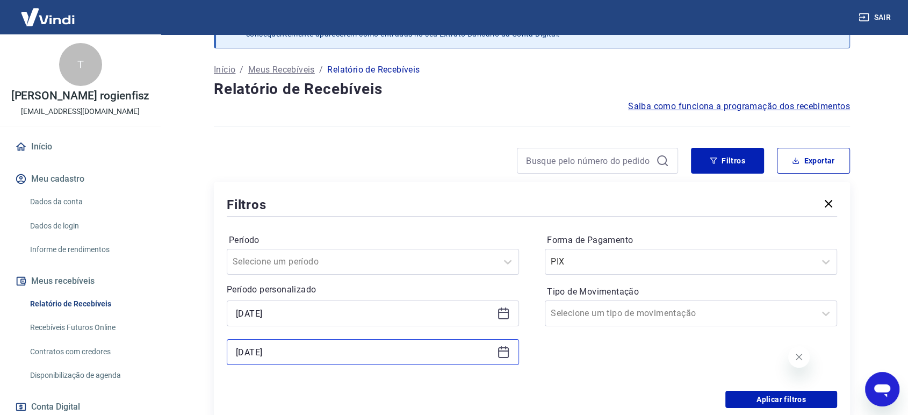
click at [257, 351] on input "[DATE]" at bounding box center [364, 352] width 257 height 16
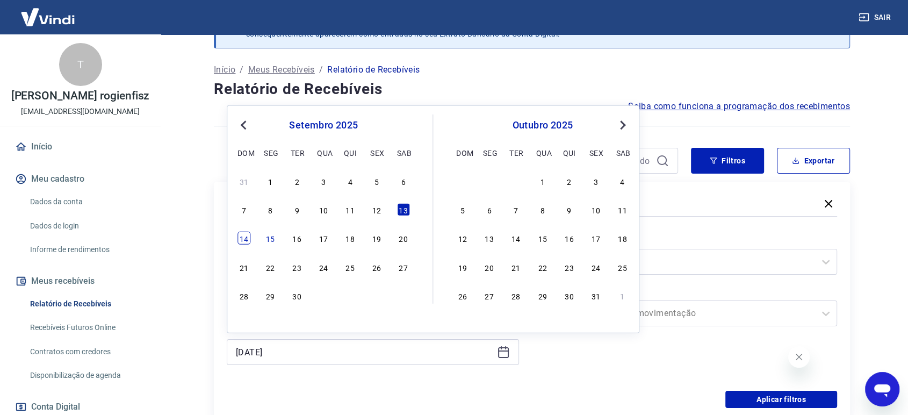
click at [248, 232] on div "14" at bounding box center [244, 238] width 13 height 13
type input "[DATE]"
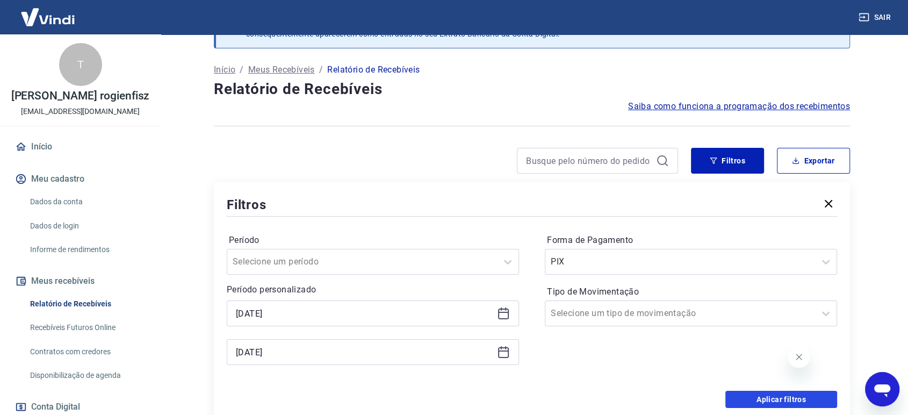
drag, startPoint x: 761, startPoint y: 400, endPoint x: 571, endPoint y: 247, distance: 243.9
click at [761, 400] on button "Aplicar filtros" at bounding box center [782, 399] width 112 height 17
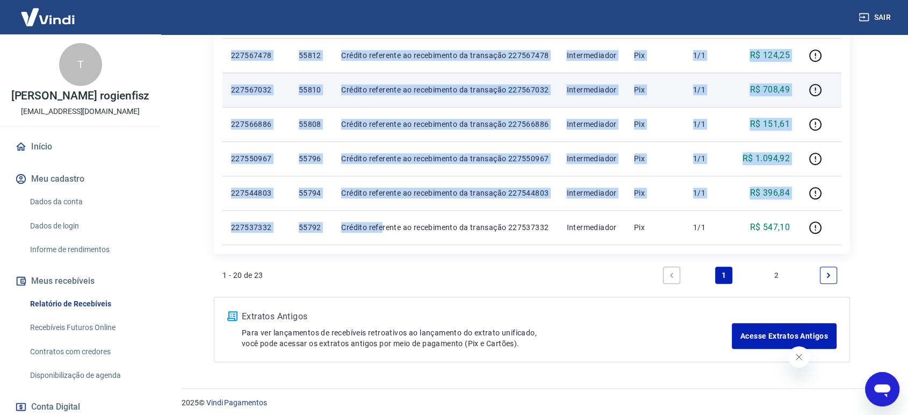
scroll to position [756, 0]
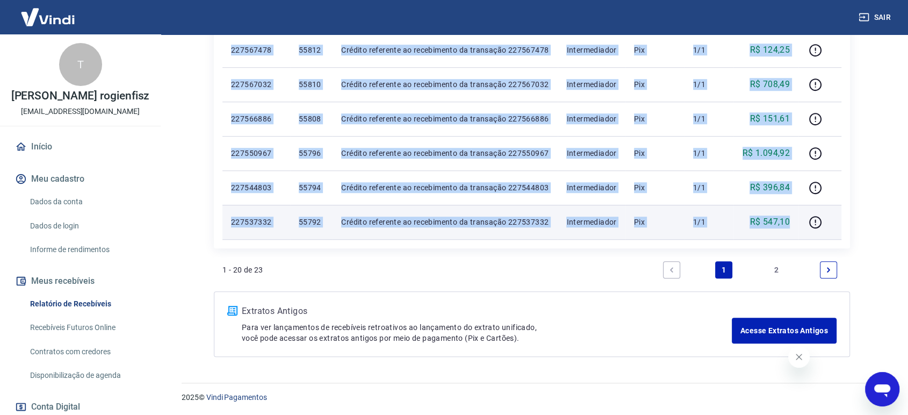
drag, startPoint x: 231, startPoint y: 87, endPoint x: 789, endPoint y: 233, distance: 576.9
copy tbody "227618871 55880 Crédito referente ao recebimento da transação 227618871 Interme…"
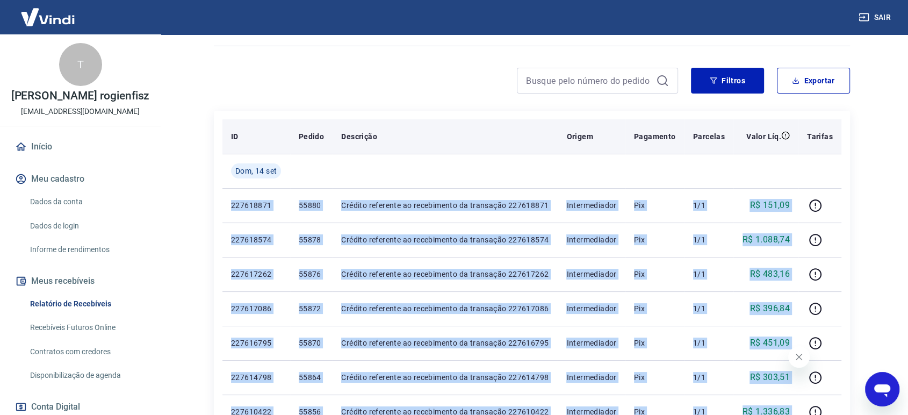
scroll to position [99, 0]
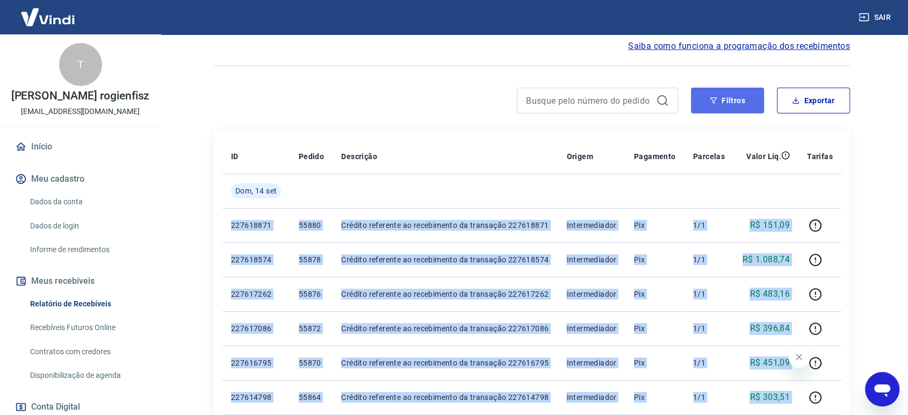
click at [728, 95] on button "Filtros" at bounding box center [727, 101] width 73 height 26
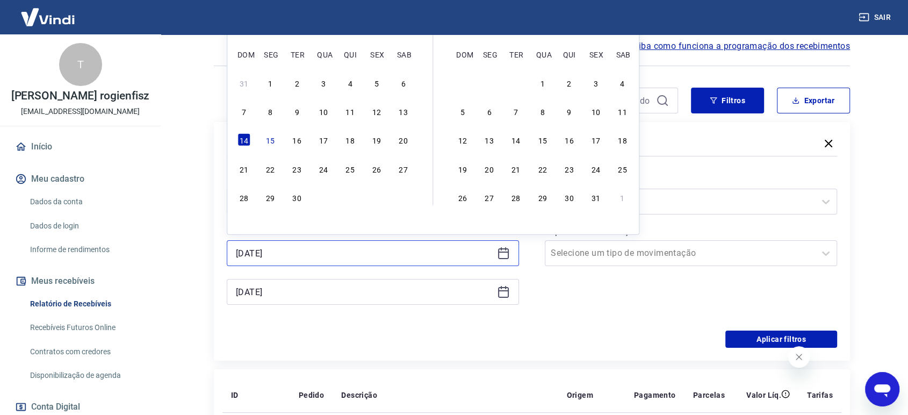
click at [296, 256] on input "[DATE]" at bounding box center [364, 253] width 257 height 16
click at [271, 140] on div "15" at bounding box center [270, 139] width 13 height 13
type input "[DATE]"
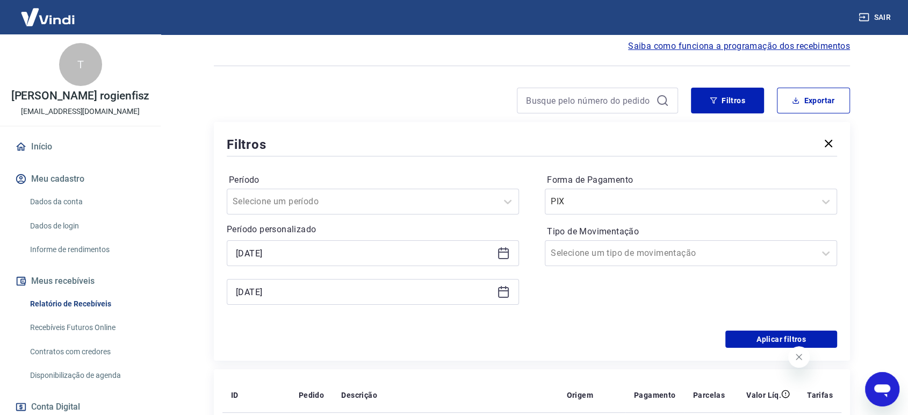
click at [308, 282] on div "[DATE]" at bounding box center [373, 292] width 292 height 26
click at [284, 279] on div "[DATE]" at bounding box center [373, 292] width 292 height 26
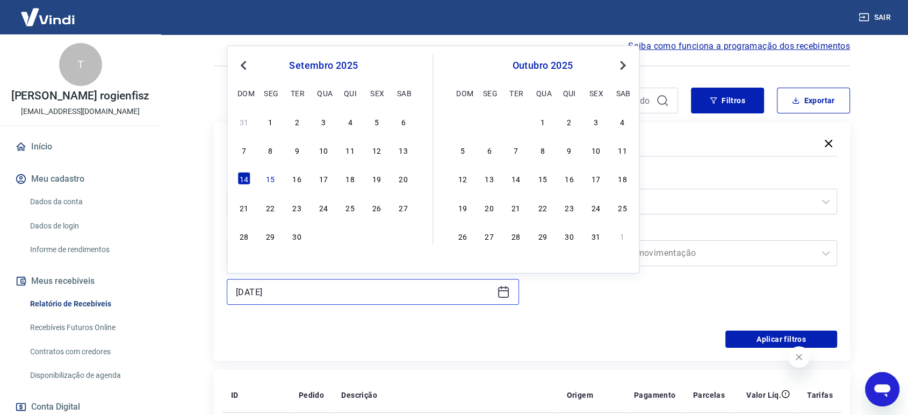
click at [284, 295] on input "[DATE]" at bounding box center [364, 292] width 257 height 16
click at [272, 173] on div "15" at bounding box center [270, 178] width 13 height 13
type input "[DATE]"
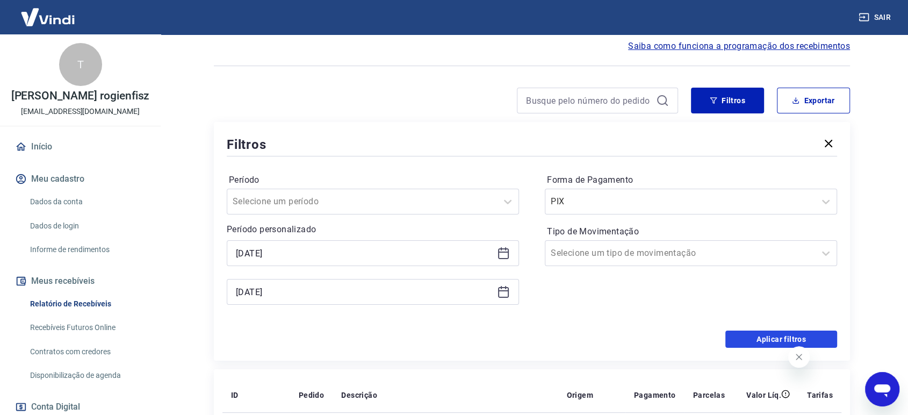
drag, startPoint x: 762, startPoint y: 340, endPoint x: 569, endPoint y: 258, distance: 210.0
click at [763, 340] on button "Aplicar filtros" at bounding box center [782, 339] width 112 height 17
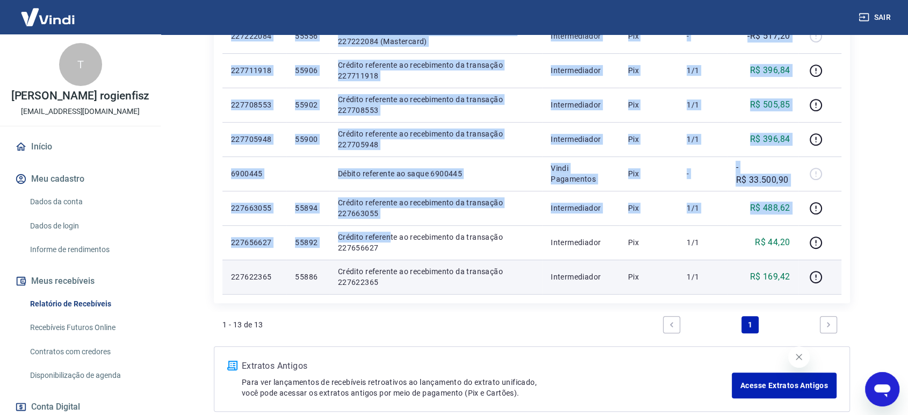
scroll to position [515, 0]
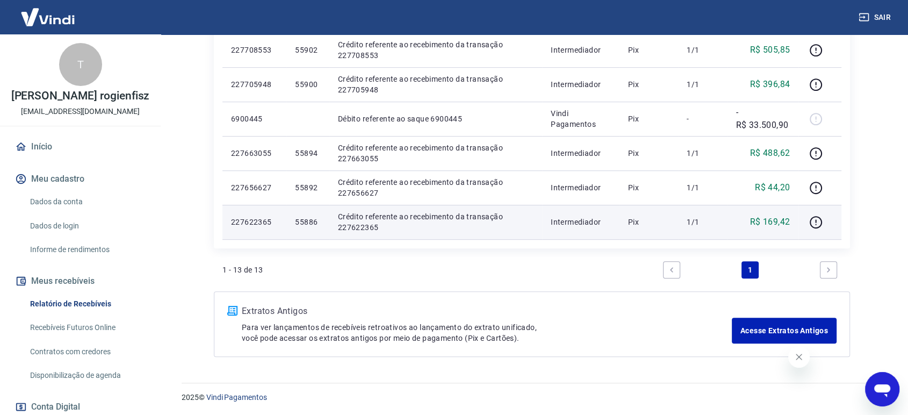
drag, startPoint x: 229, startPoint y: 147, endPoint x: 805, endPoint y: 222, distance: 580.5
copy table "ID Pedido Descrição Origem Pagamento Parcelas Valor Líq. Tarifas Seg, 15 set"
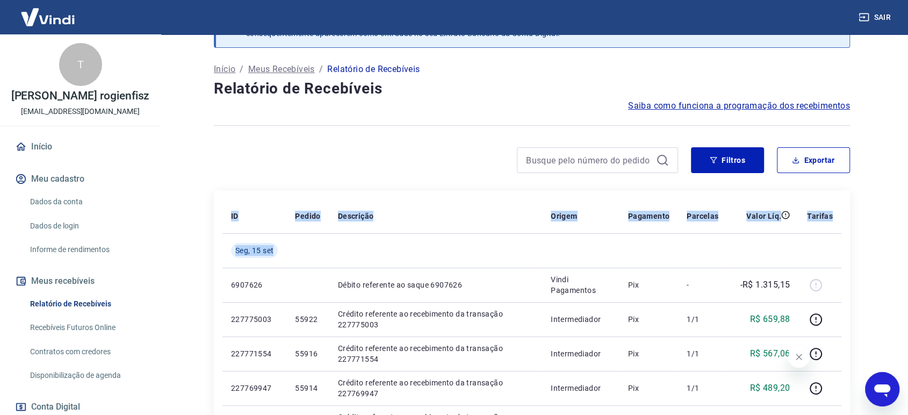
scroll to position [37, 0]
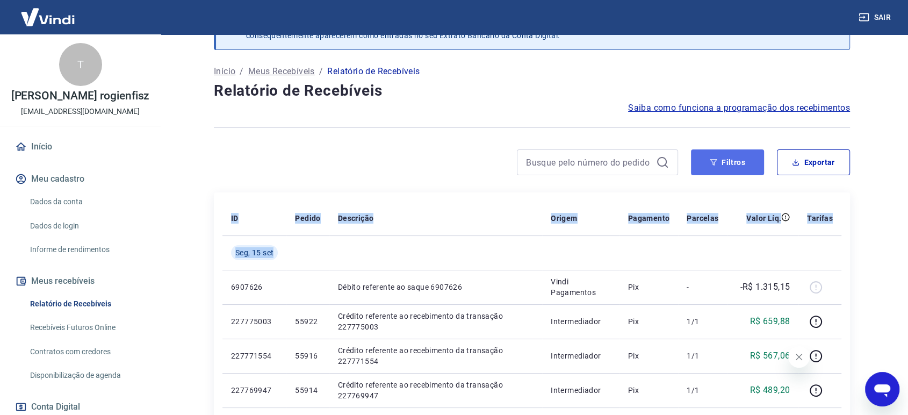
click at [722, 161] on button "Filtros" at bounding box center [727, 162] width 73 height 26
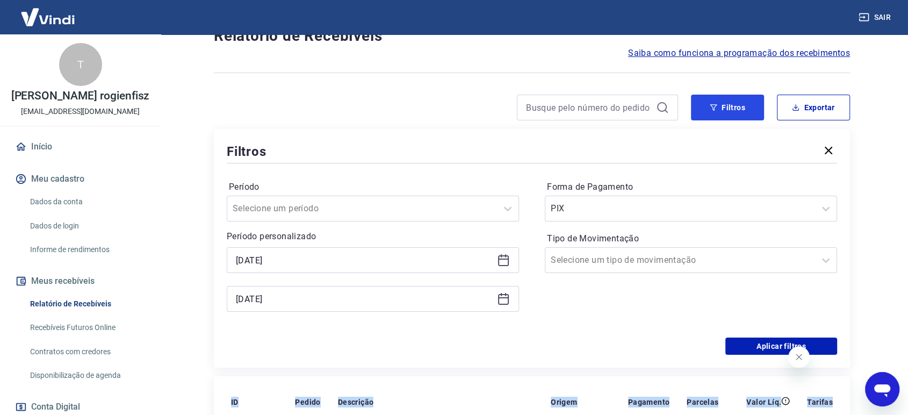
scroll to position [156, 0]
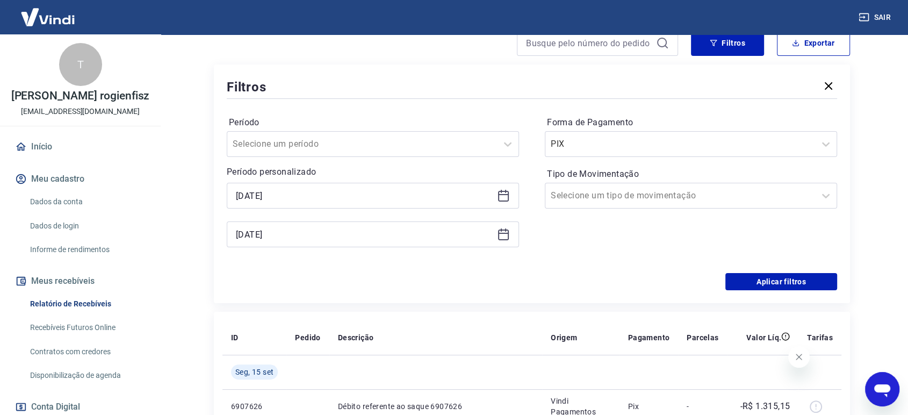
click at [321, 204] on div "[DATE]" at bounding box center [373, 196] width 292 height 26
click at [318, 196] on input "[DATE]" at bounding box center [364, 196] width 257 height 16
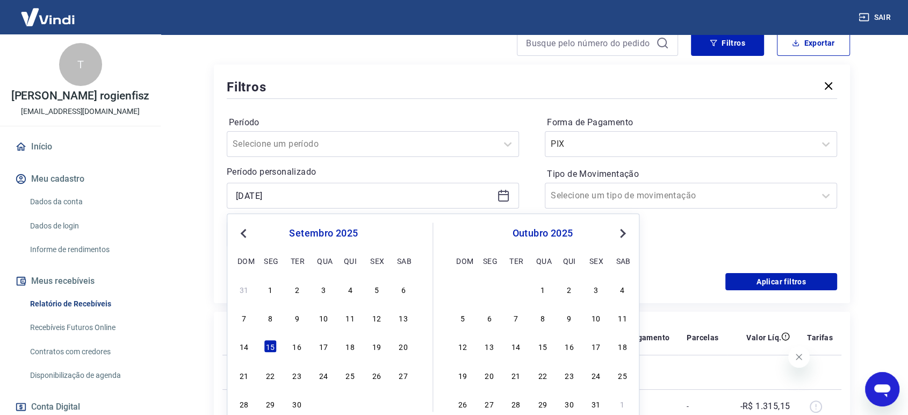
click at [369, 320] on div "7 8 9 10 11 12 13" at bounding box center [323, 318] width 175 height 16
click at [378, 316] on div "12" at bounding box center [376, 317] width 13 height 13
type input "12/09/2025"
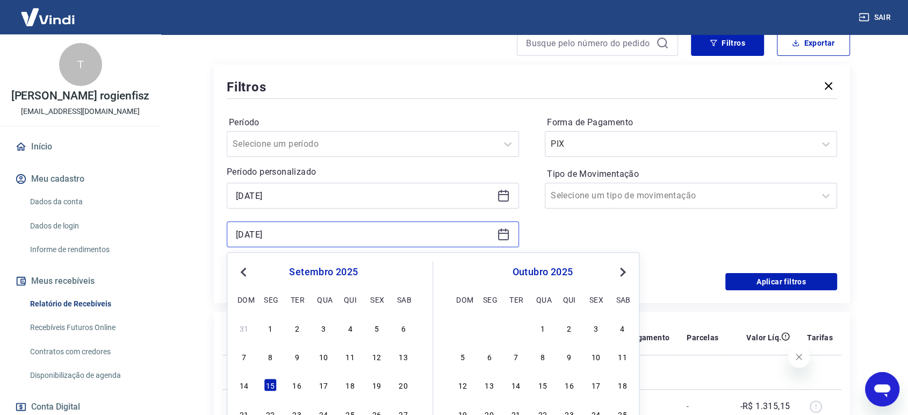
click at [285, 231] on input "[DATE]" at bounding box center [364, 234] width 257 height 16
click at [374, 355] on div "12" at bounding box center [376, 356] width 13 height 13
type input "12/09/2025"
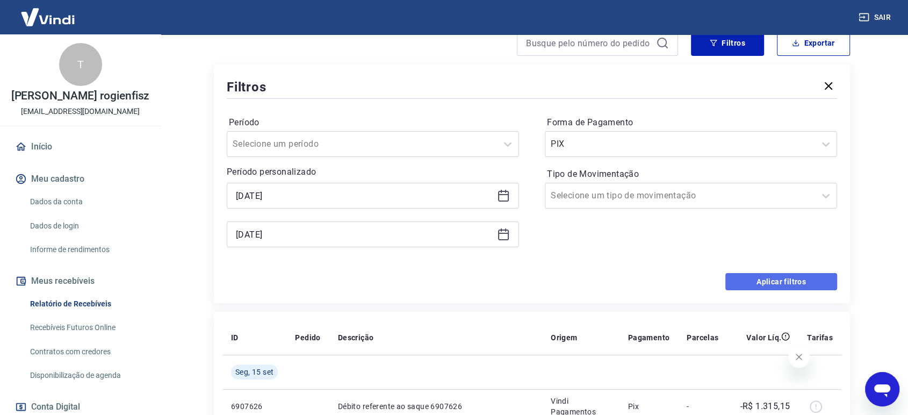
click at [740, 283] on button "Aplicar filtros" at bounding box center [782, 281] width 112 height 17
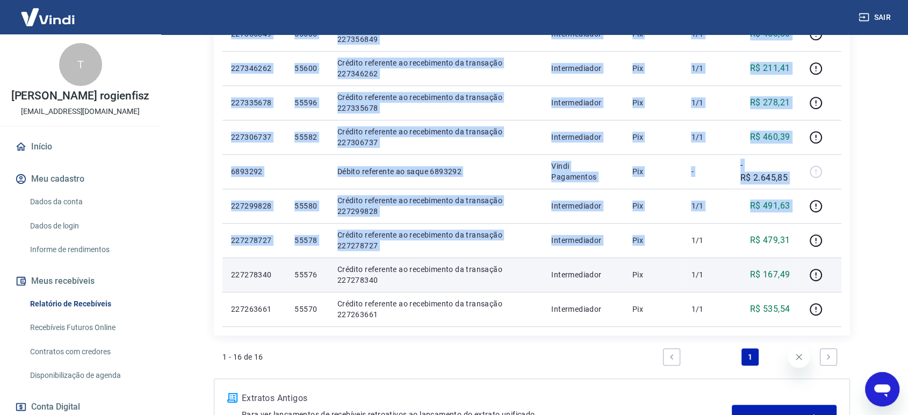
scroll to position [558, 0]
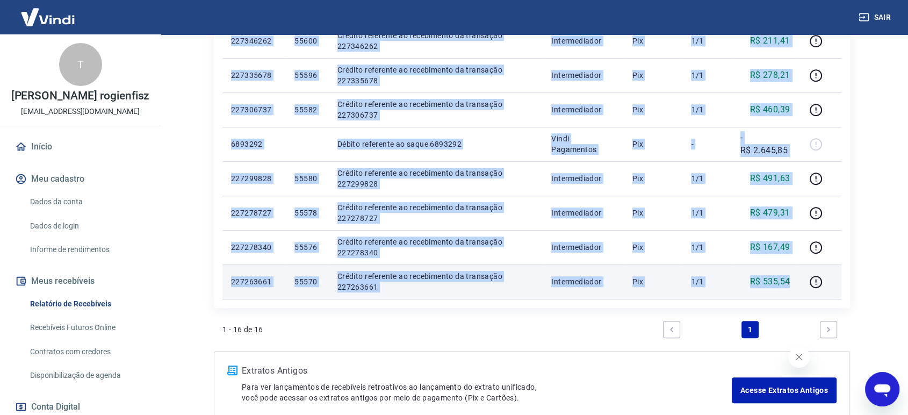
drag, startPoint x: 229, startPoint y: 240, endPoint x: 797, endPoint y: 286, distance: 568.9
click at [797, 286] on tbody "Sex, 12 set 227396554 55636 Crédito referente ao recebimento da transação 22739…" at bounding box center [532, 6] width 619 height 585
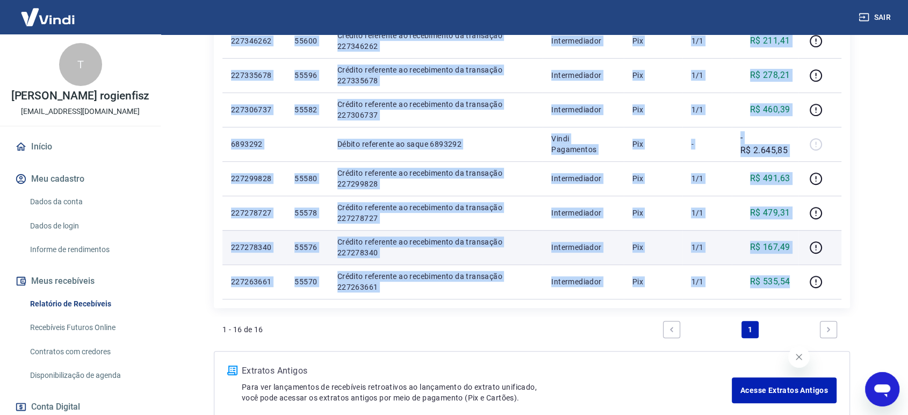
copy tbody "227396554 55636 Crédito referente ao recebimento da transação 227396554 Interme…"
